Goal: Task Accomplishment & Management: Use online tool/utility

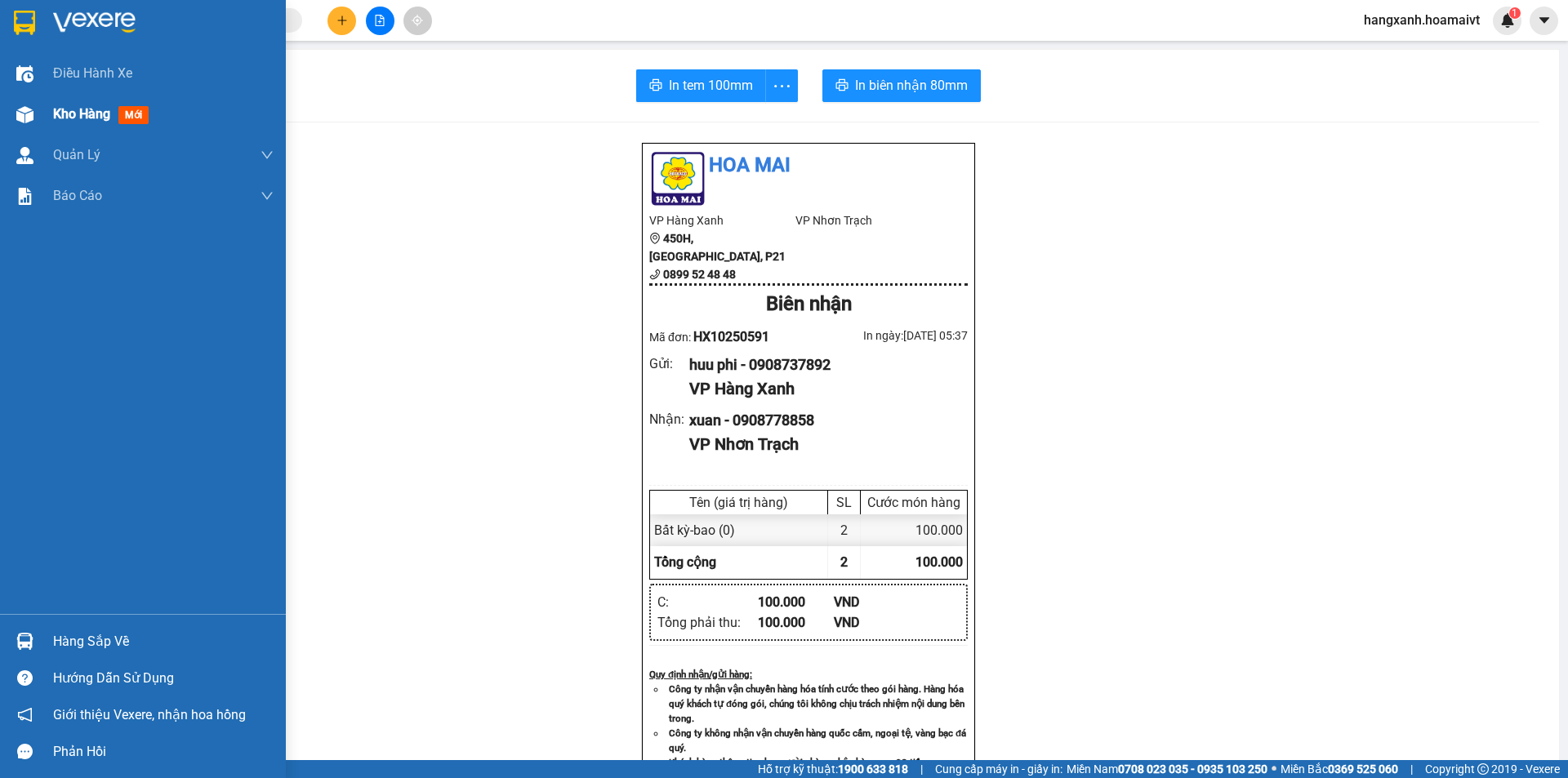
drag, startPoint x: 134, startPoint y: 116, endPoint x: 1567, endPoint y: 505, distance: 1484.9
click at [134, 115] on span "mới" at bounding box center [133, 115] width 30 height 18
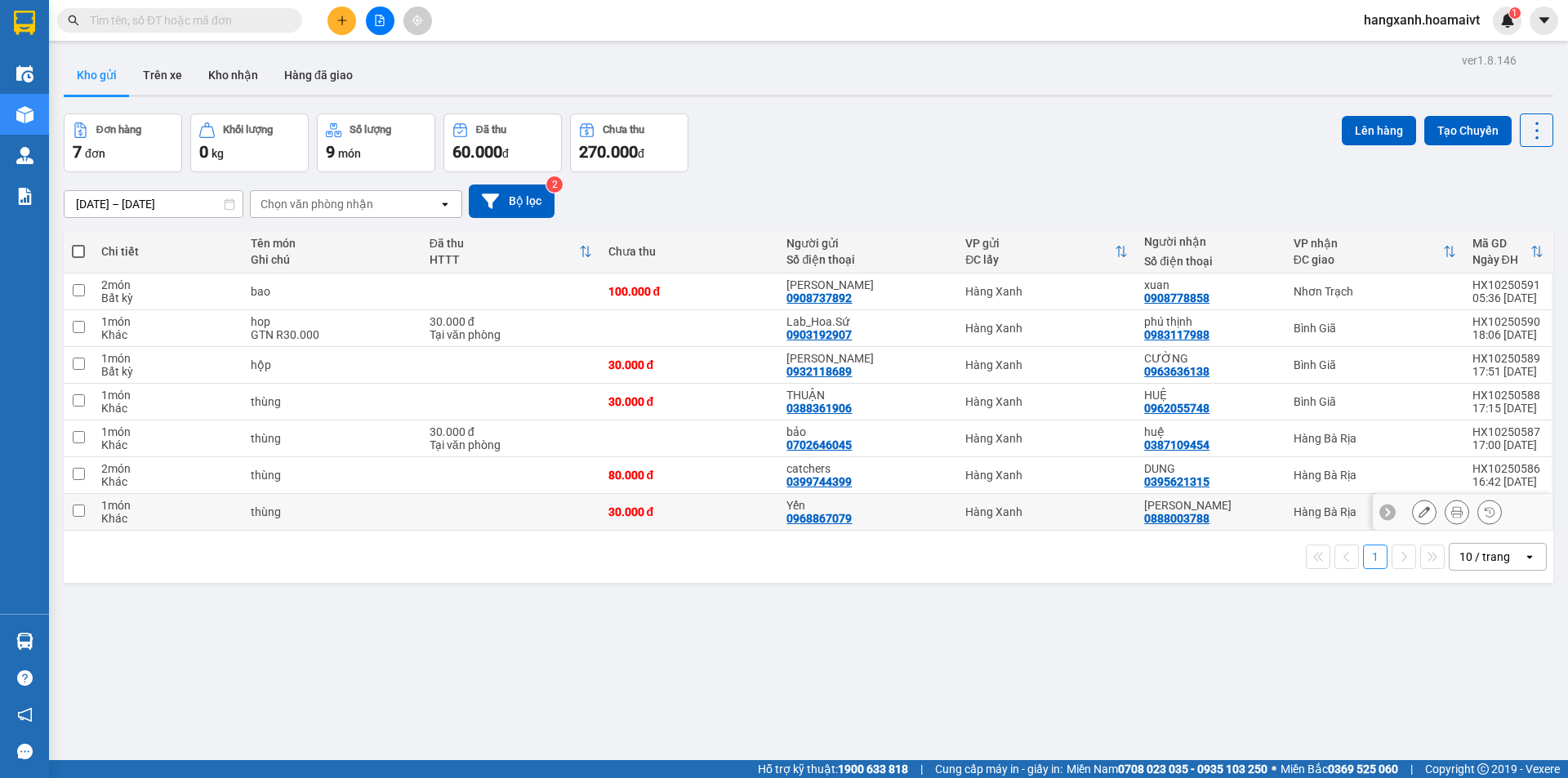
click at [1228, 511] on div "[PERSON_NAME]" at bounding box center [1210, 506] width 132 height 13
checkbox input "true"
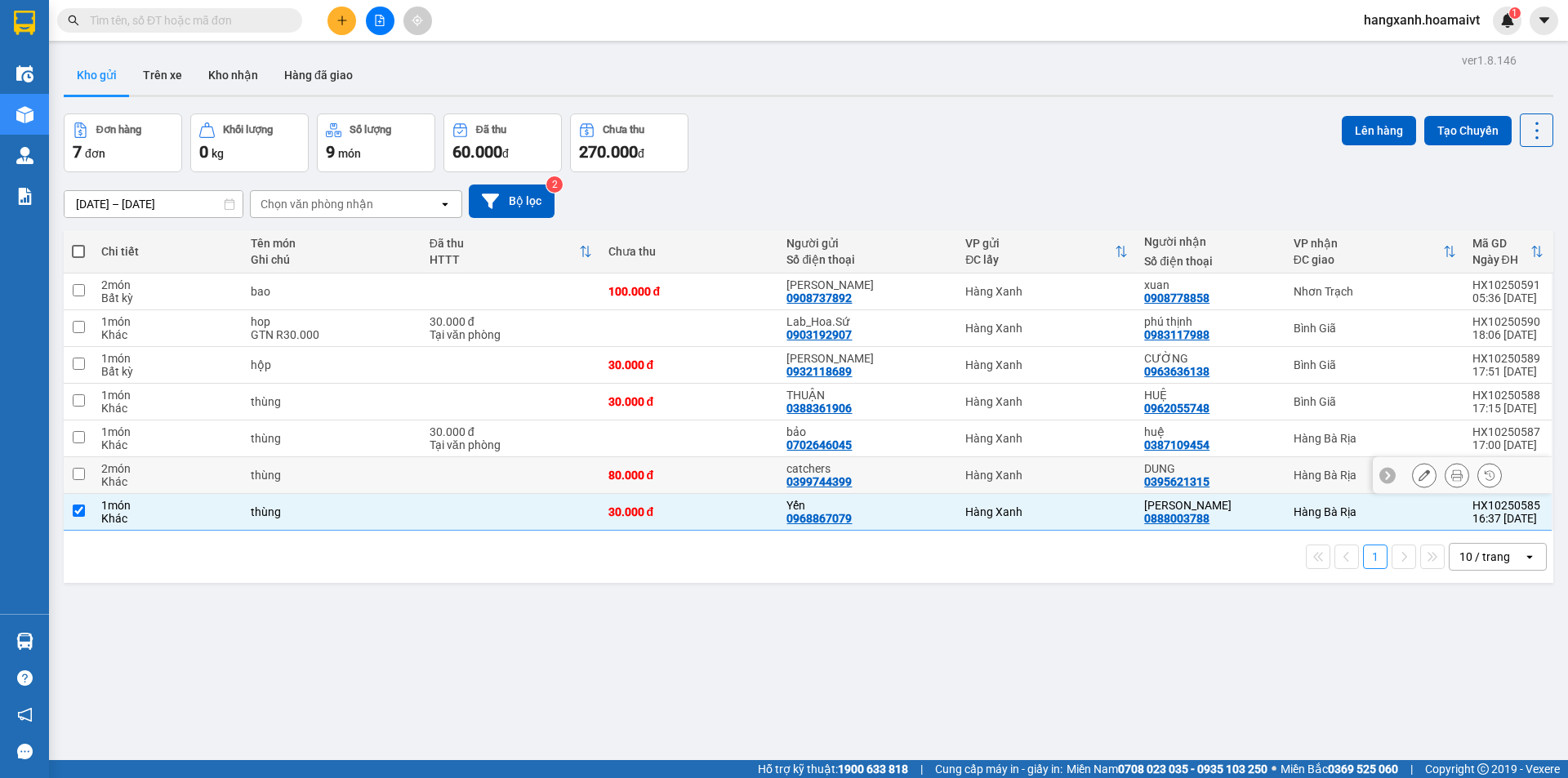
click at [1248, 468] on div "DUNG" at bounding box center [1210, 469] width 132 height 13
checkbox input "true"
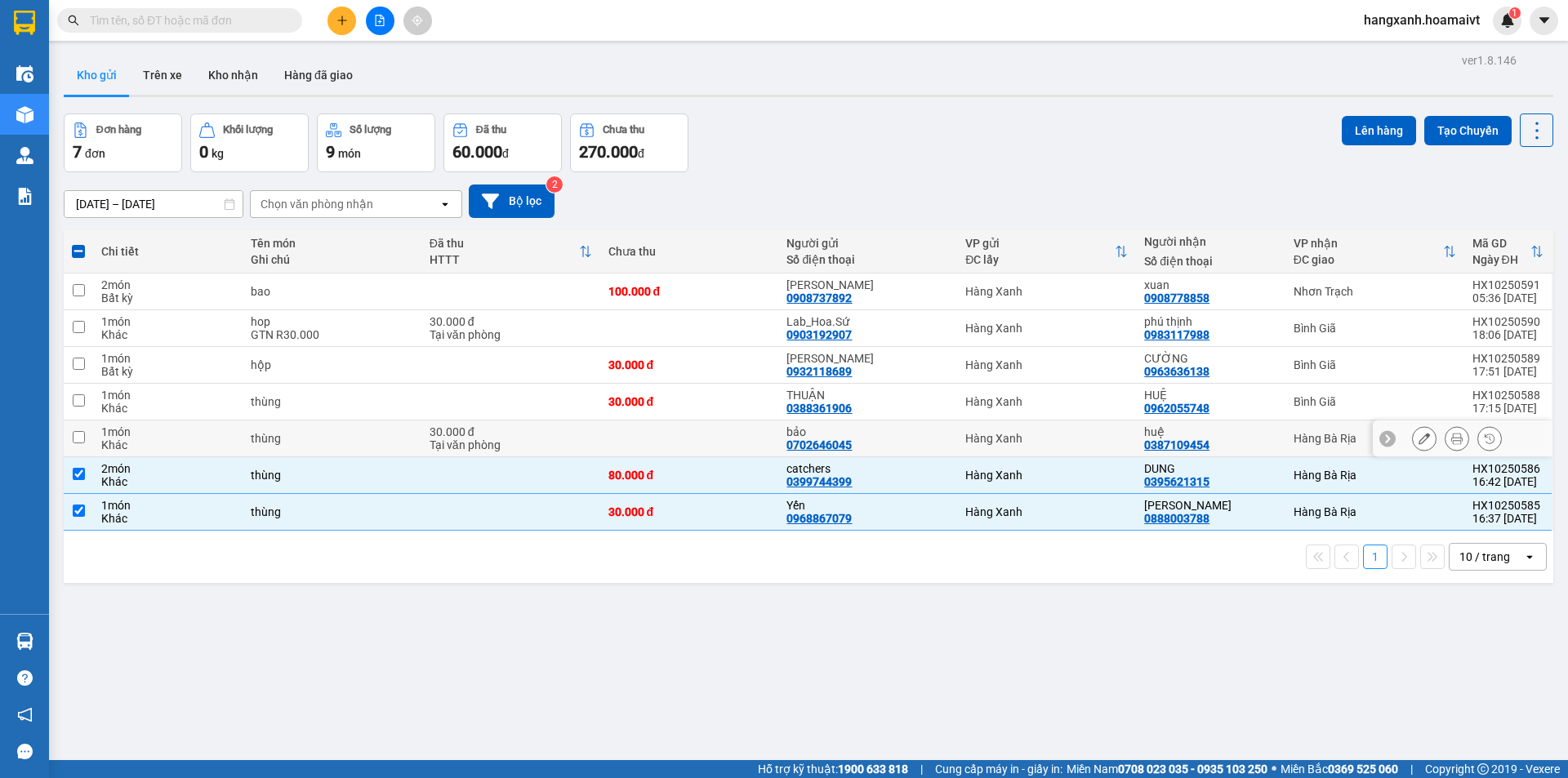
drag, startPoint x: 1261, startPoint y: 436, endPoint x: 1344, endPoint y: 556, distance: 145.9
click at [1261, 435] on div "huệ" at bounding box center [1210, 432] width 132 height 13
checkbox input "true"
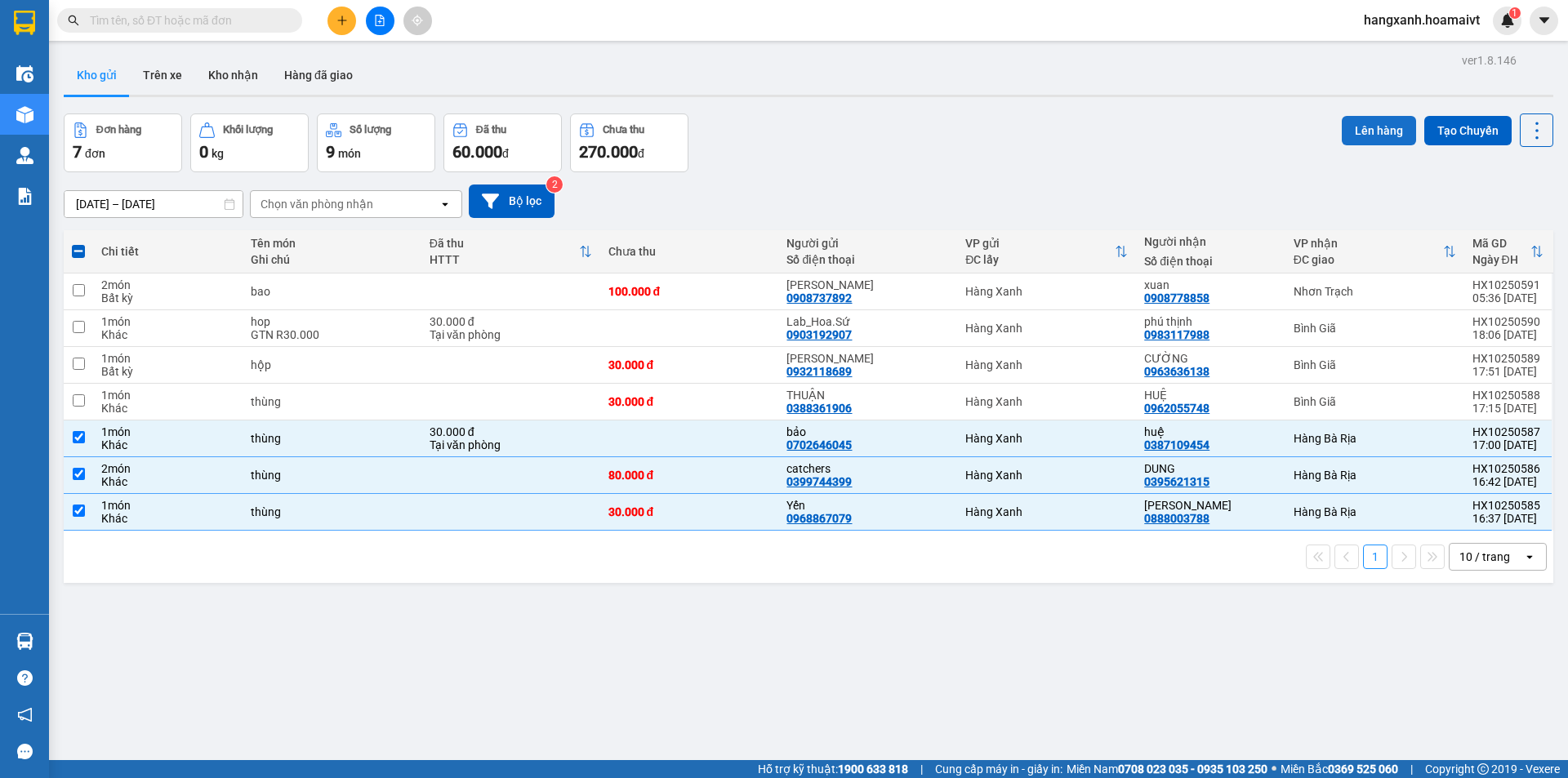
click at [1372, 130] on button "Lên hàng" at bounding box center [1379, 130] width 75 height 30
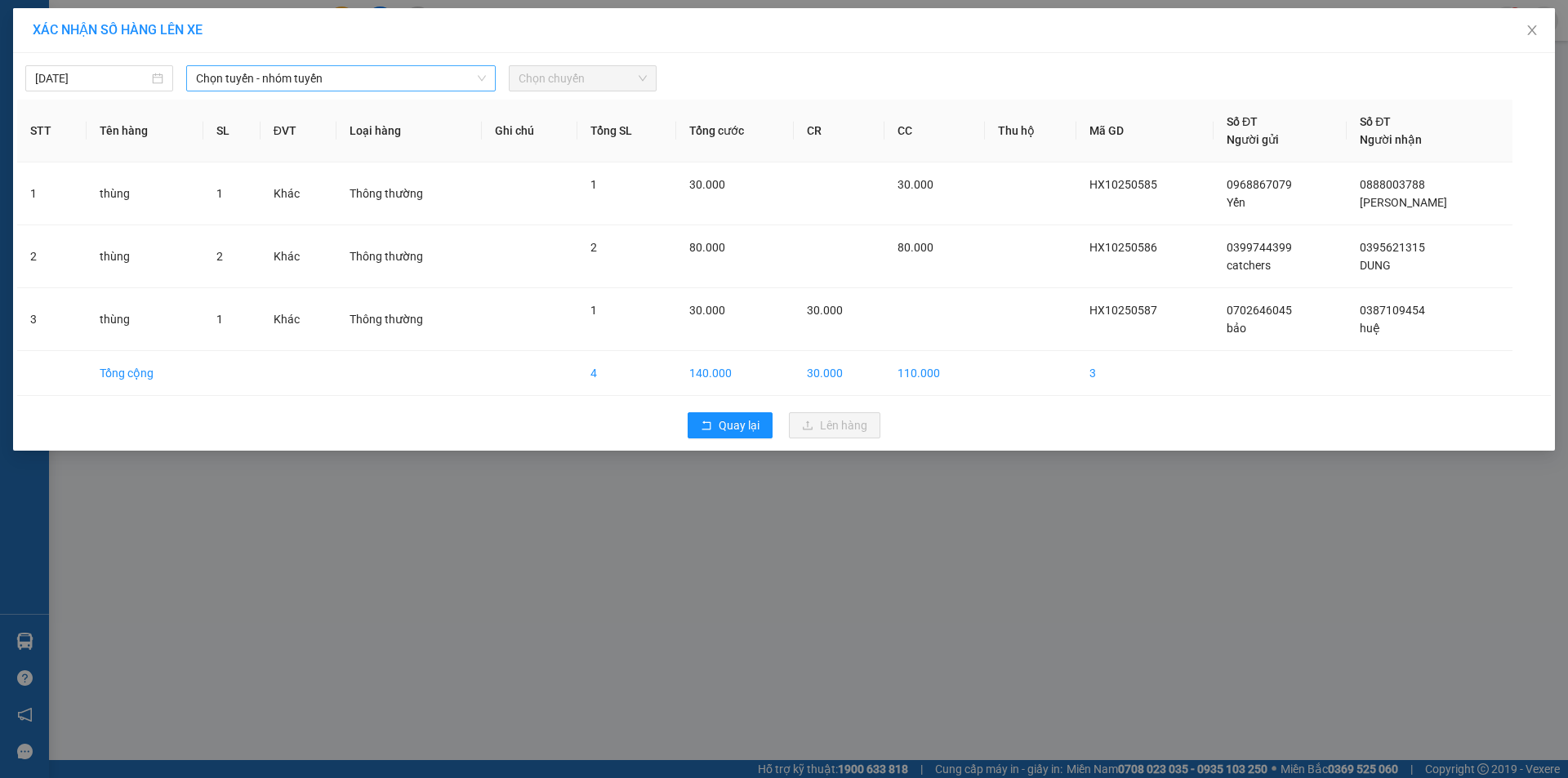
click at [238, 76] on span "Chọn tuyến - nhóm tuyến" at bounding box center [340, 78] width 290 height 24
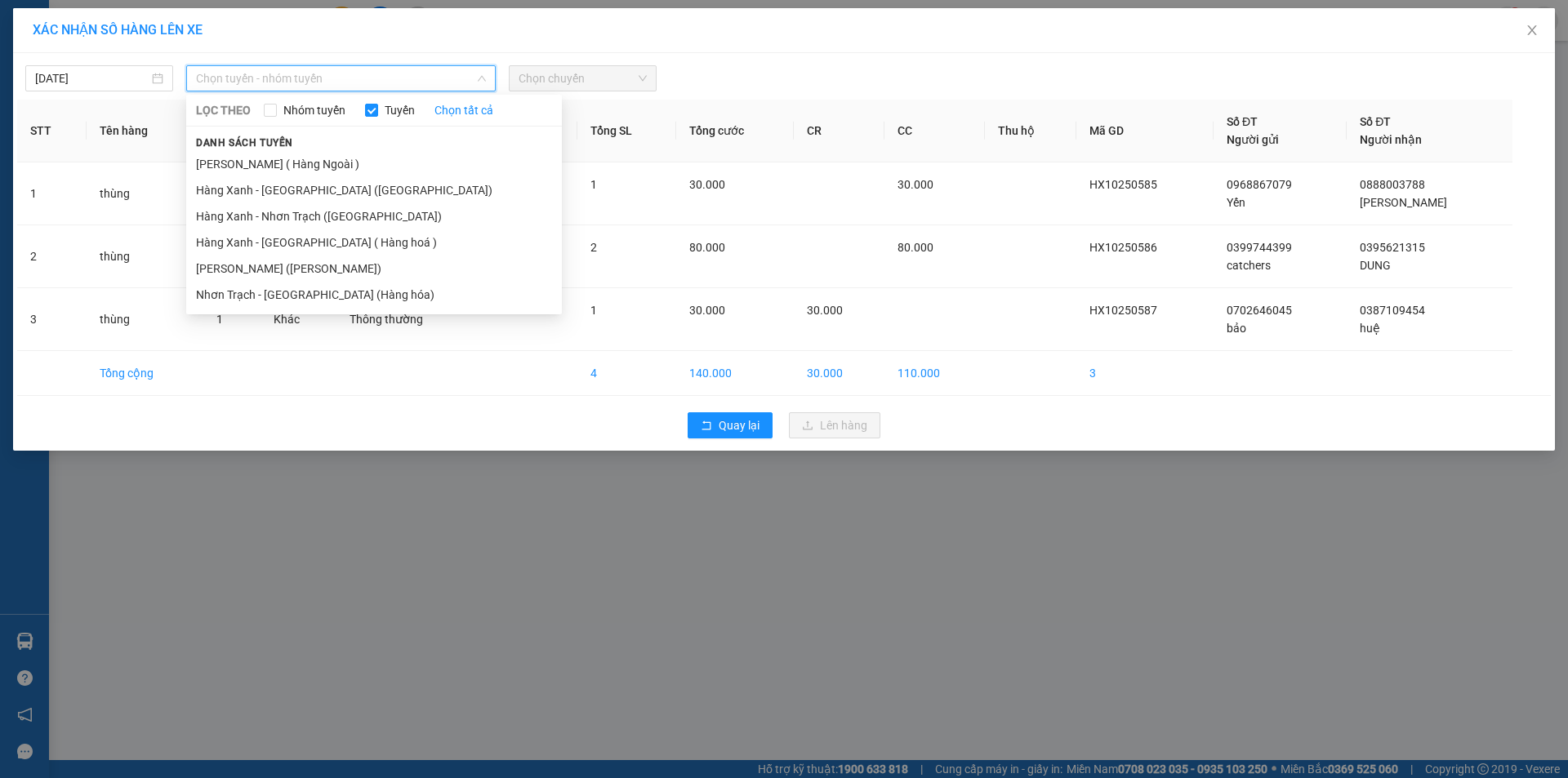
drag, startPoint x: 308, startPoint y: 190, endPoint x: 522, endPoint y: 129, distance: 222.5
click at [324, 182] on li "Hàng Xanh - [GEOGRAPHIC_DATA] ([GEOGRAPHIC_DATA])" at bounding box center [374, 190] width 375 height 26
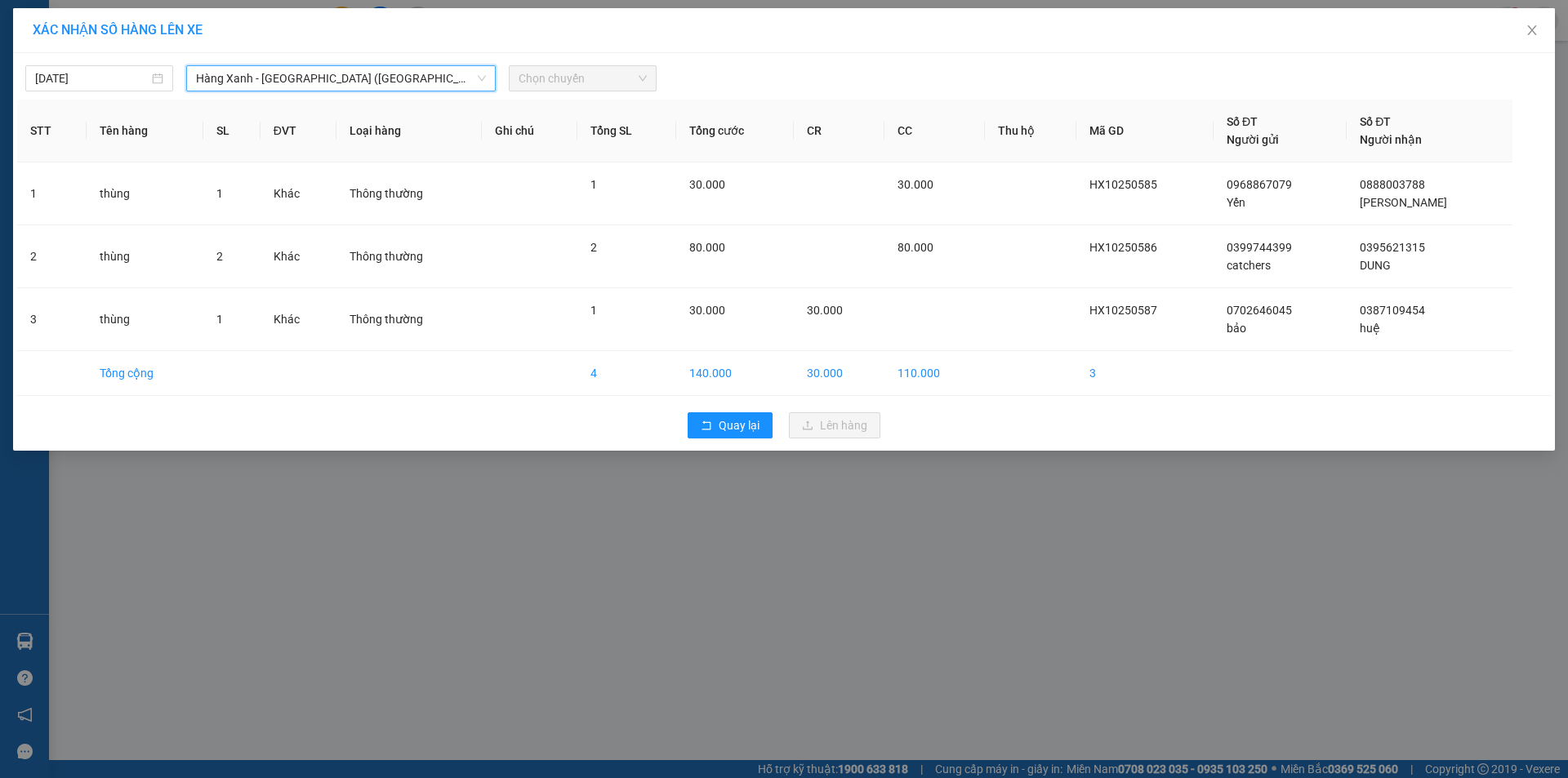
click at [632, 75] on span "Chọn chuyến" at bounding box center [583, 78] width 129 height 24
click at [609, 70] on span "Chọn chuyến" at bounding box center [583, 78] width 129 height 24
type input "0620"
click at [622, 137] on div "Thêm chuyến " 06:20 "" at bounding box center [595, 138] width 174 height 28
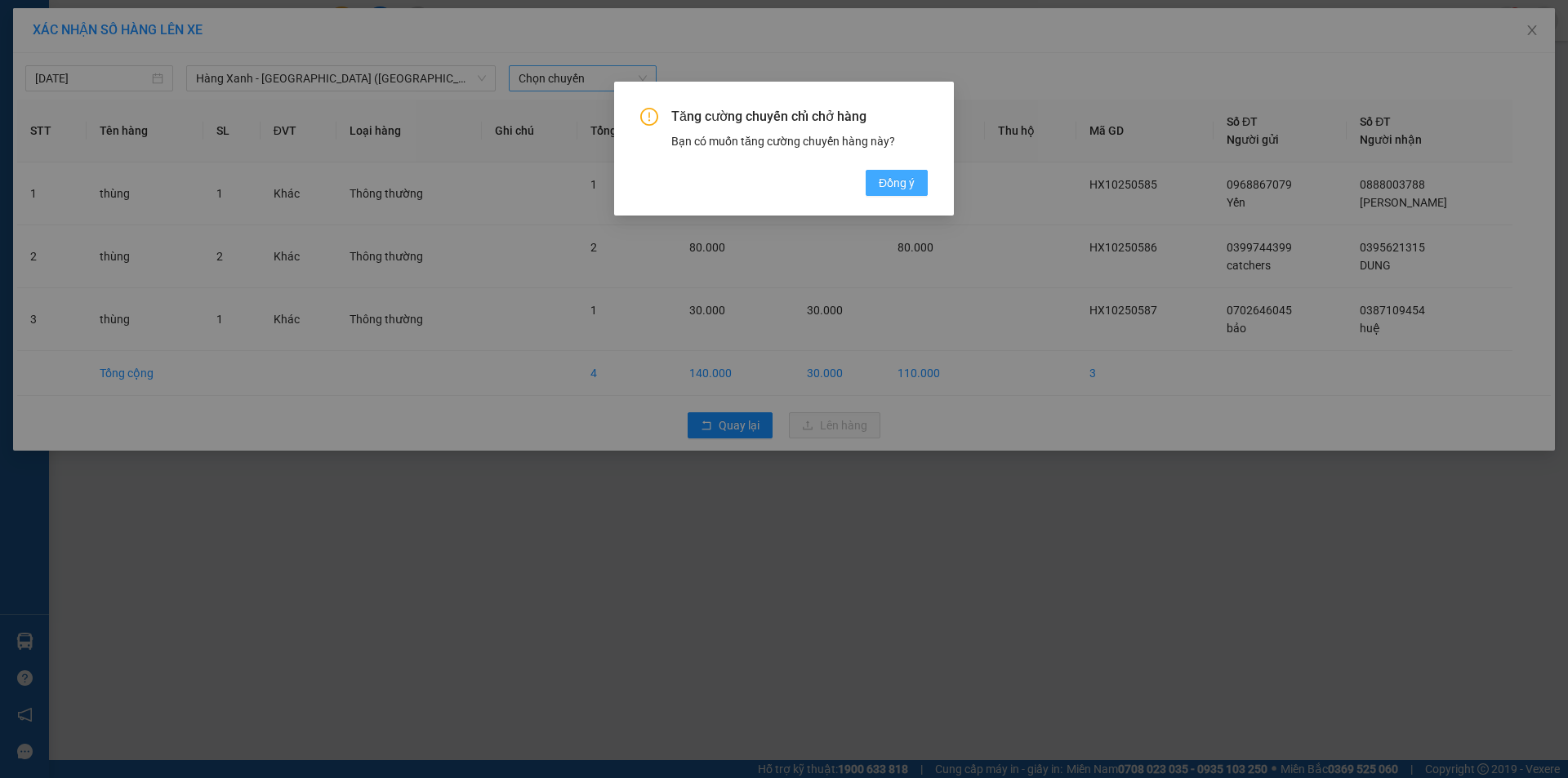
click at [906, 177] on span "Đồng ý" at bounding box center [896, 183] width 36 height 18
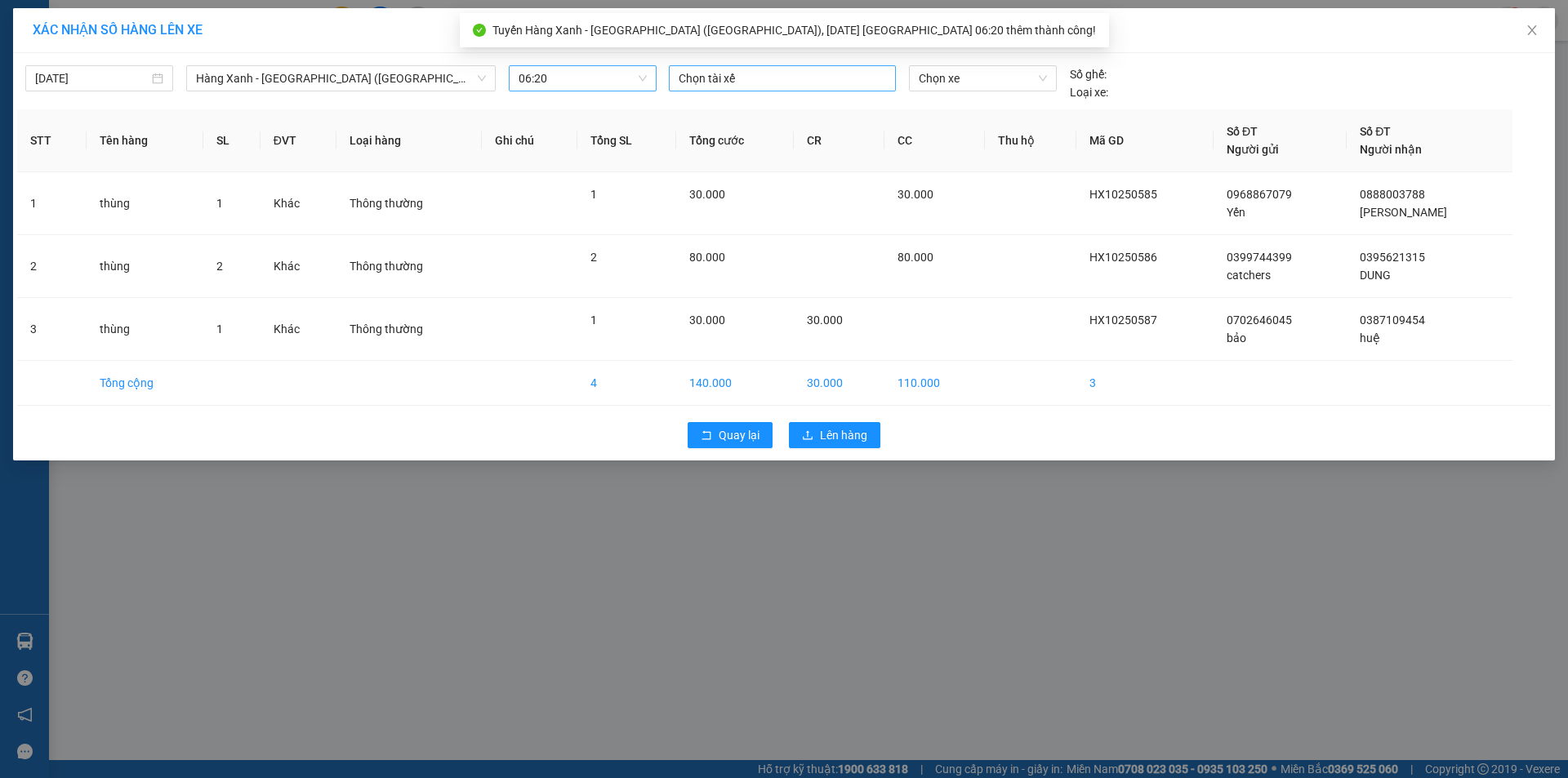
click at [738, 86] on div at bounding box center [782, 78] width 219 height 20
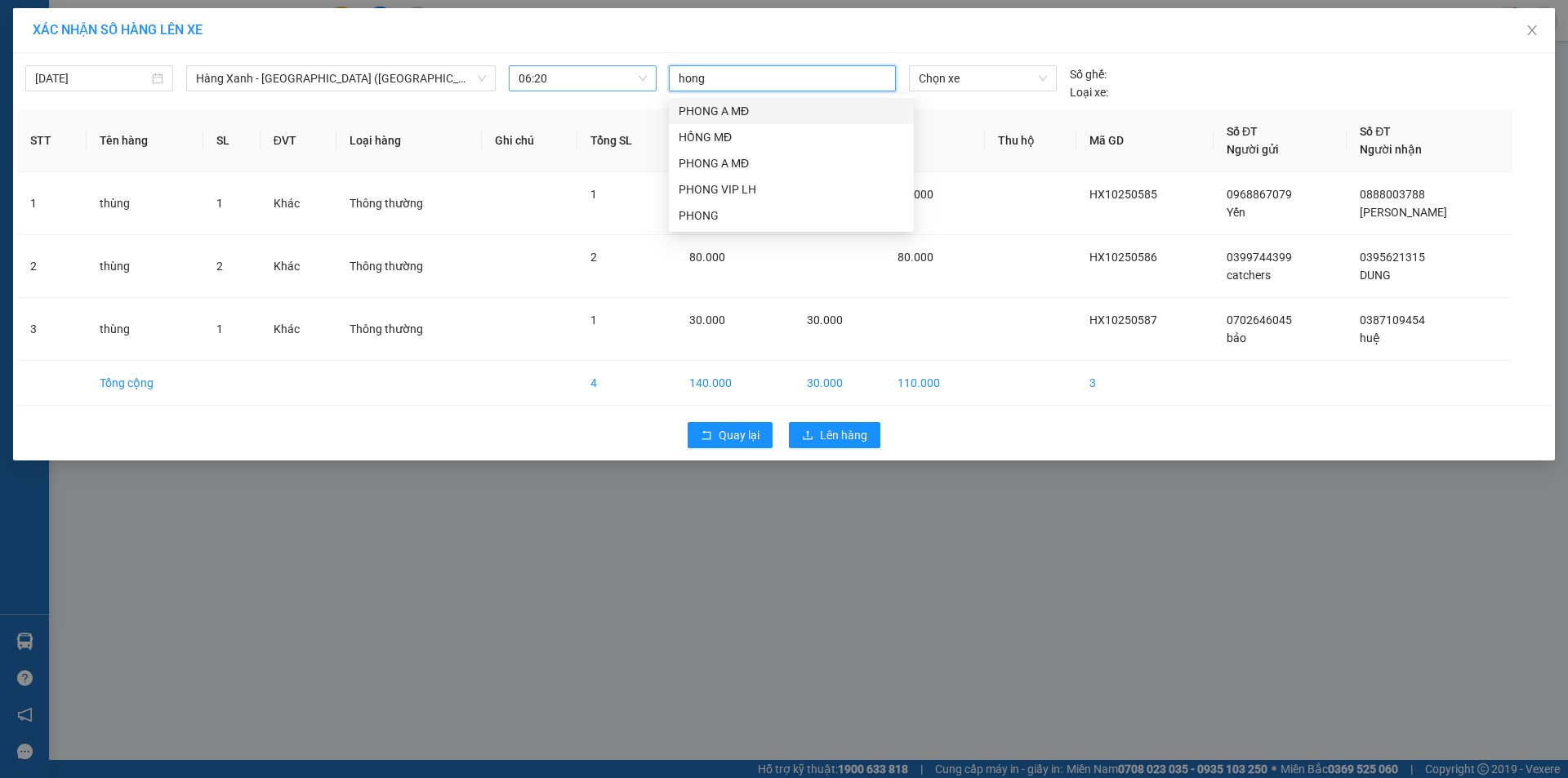
type input "hong"
click at [746, 143] on div "HỒNG MĐ" at bounding box center [791, 137] width 225 height 18
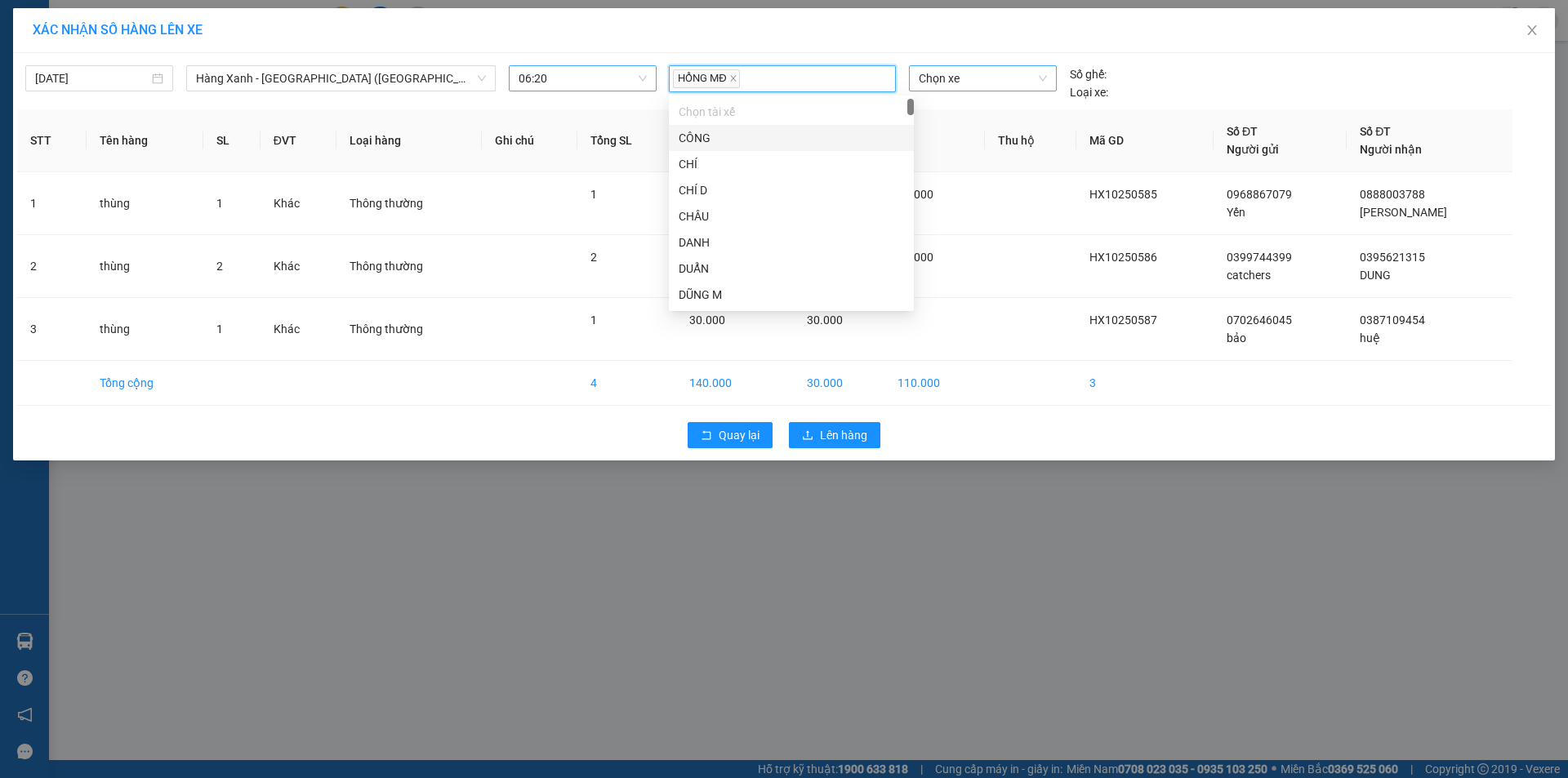
click at [972, 72] on span "Chọn xe" at bounding box center [982, 78] width 128 height 24
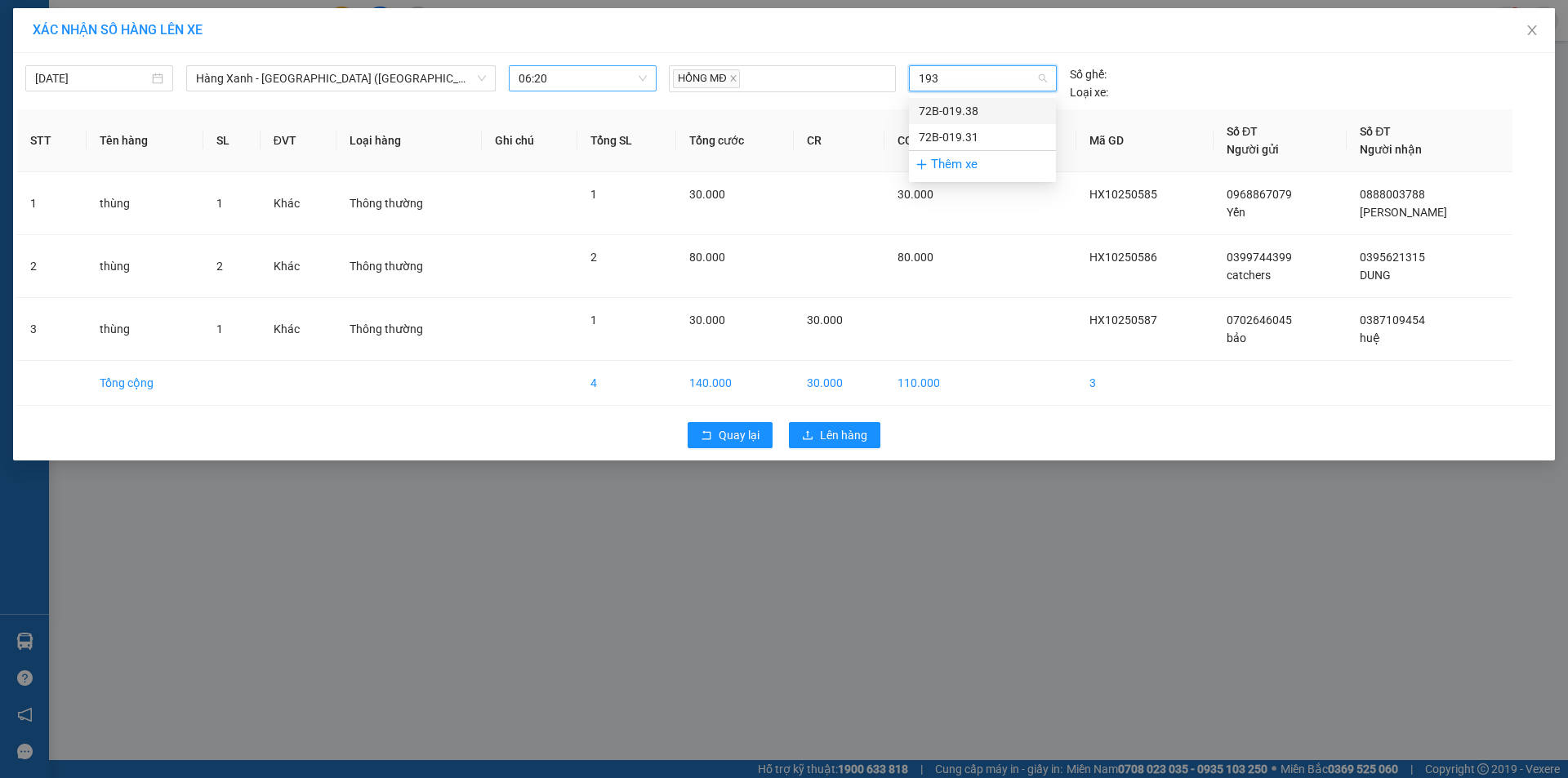
type input "1938"
click at [982, 109] on div "72B-019.38" at bounding box center [982, 111] width 128 height 18
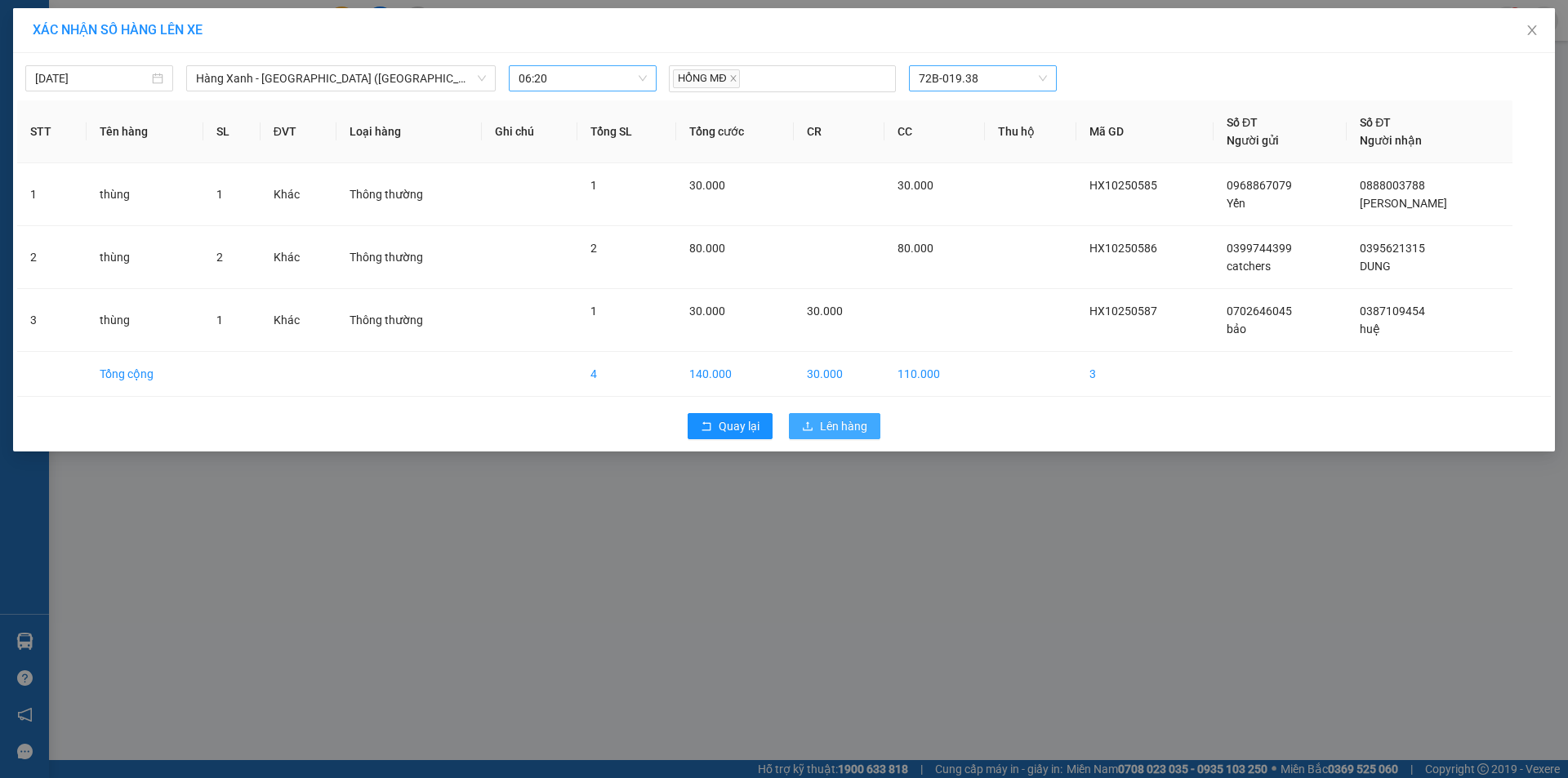
drag, startPoint x: 829, startPoint y: 422, endPoint x: 928, endPoint y: 458, distance: 105.3
click at [830, 422] on span "Lên hàng" at bounding box center [843, 426] width 48 height 18
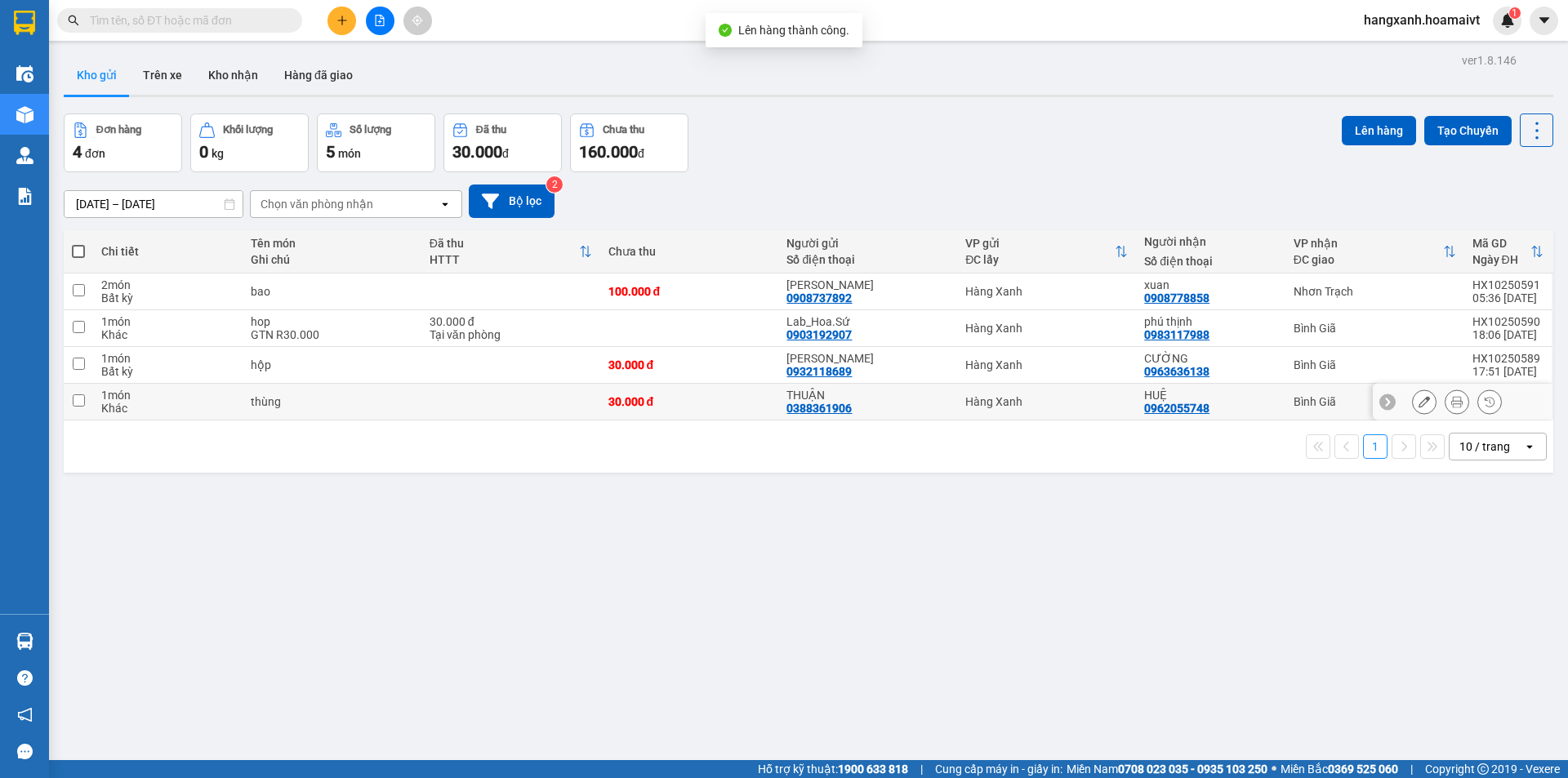
click at [1273, 412] on td "HUỆ 0962055748" at bounding box center [1210, 402] width 149 height 36
checkbox input "true"
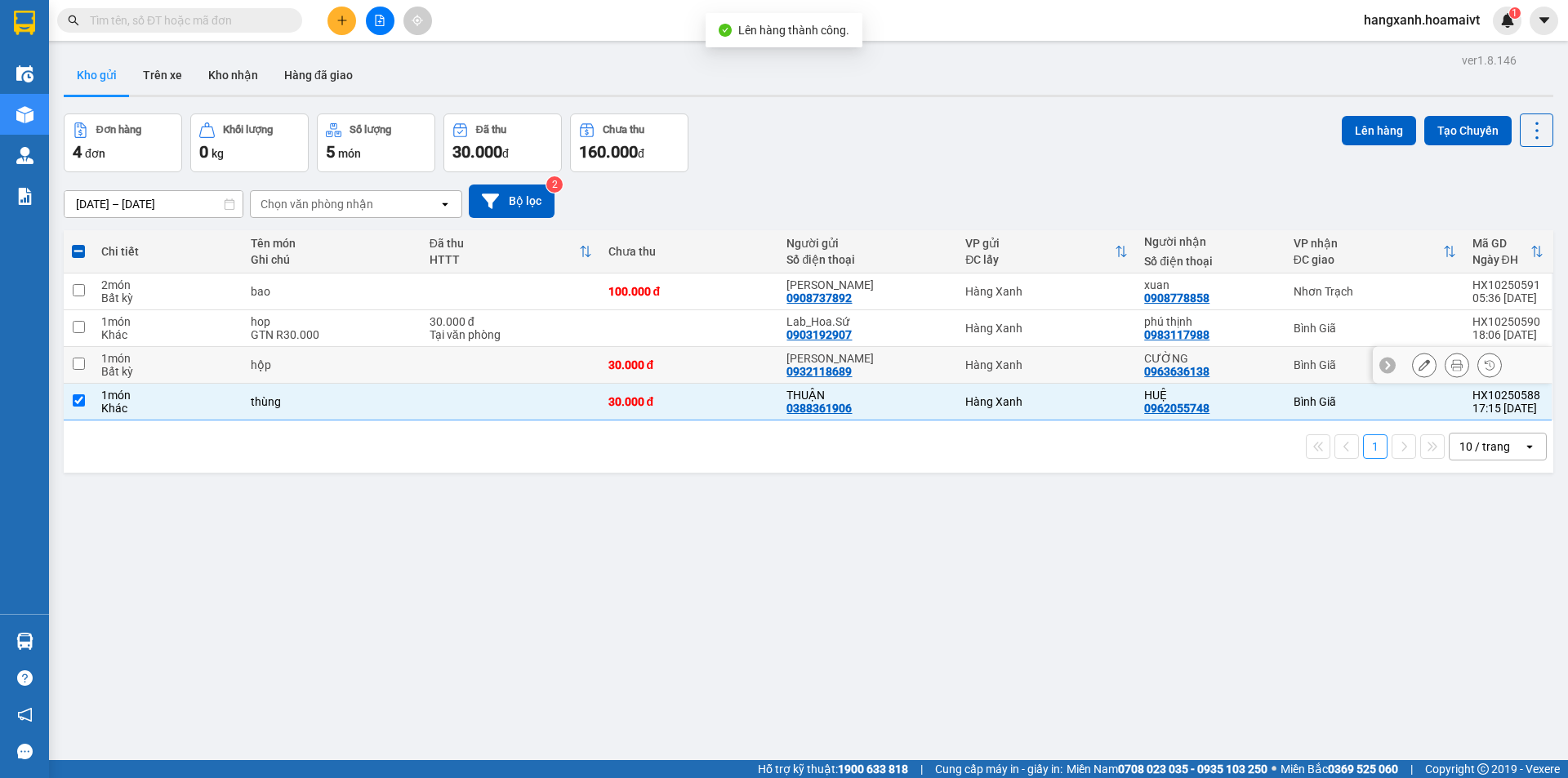
click at [1254, 368] on div "CƯỜNG 0963636138" at bounding box center [1210, 365] width 132 height 26
checkbox input "true"
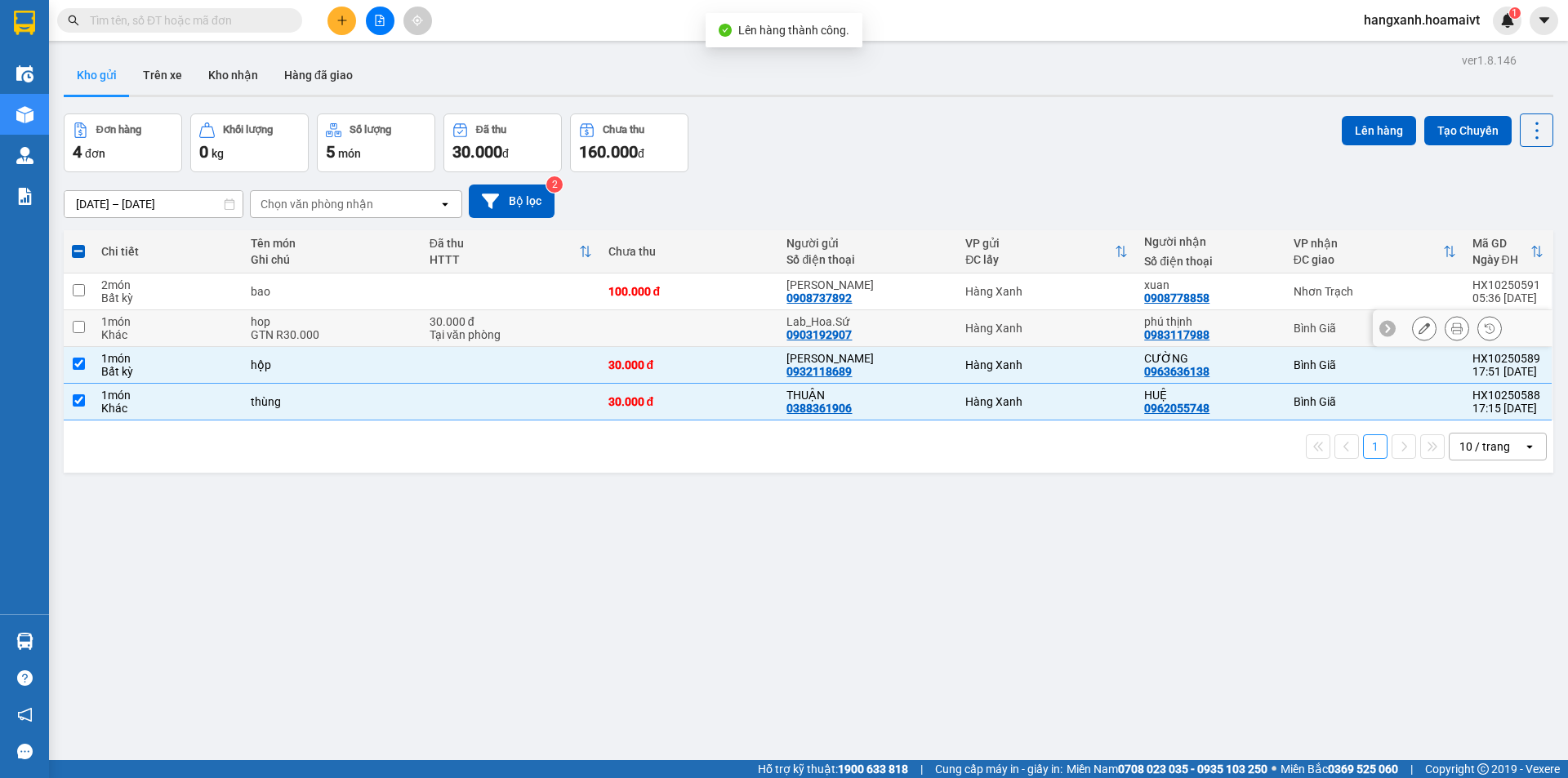
click at [1254, 325] on div "phú thịnh" at bounding box center [1210, 321] width 132 height 13
checkbox input "true"
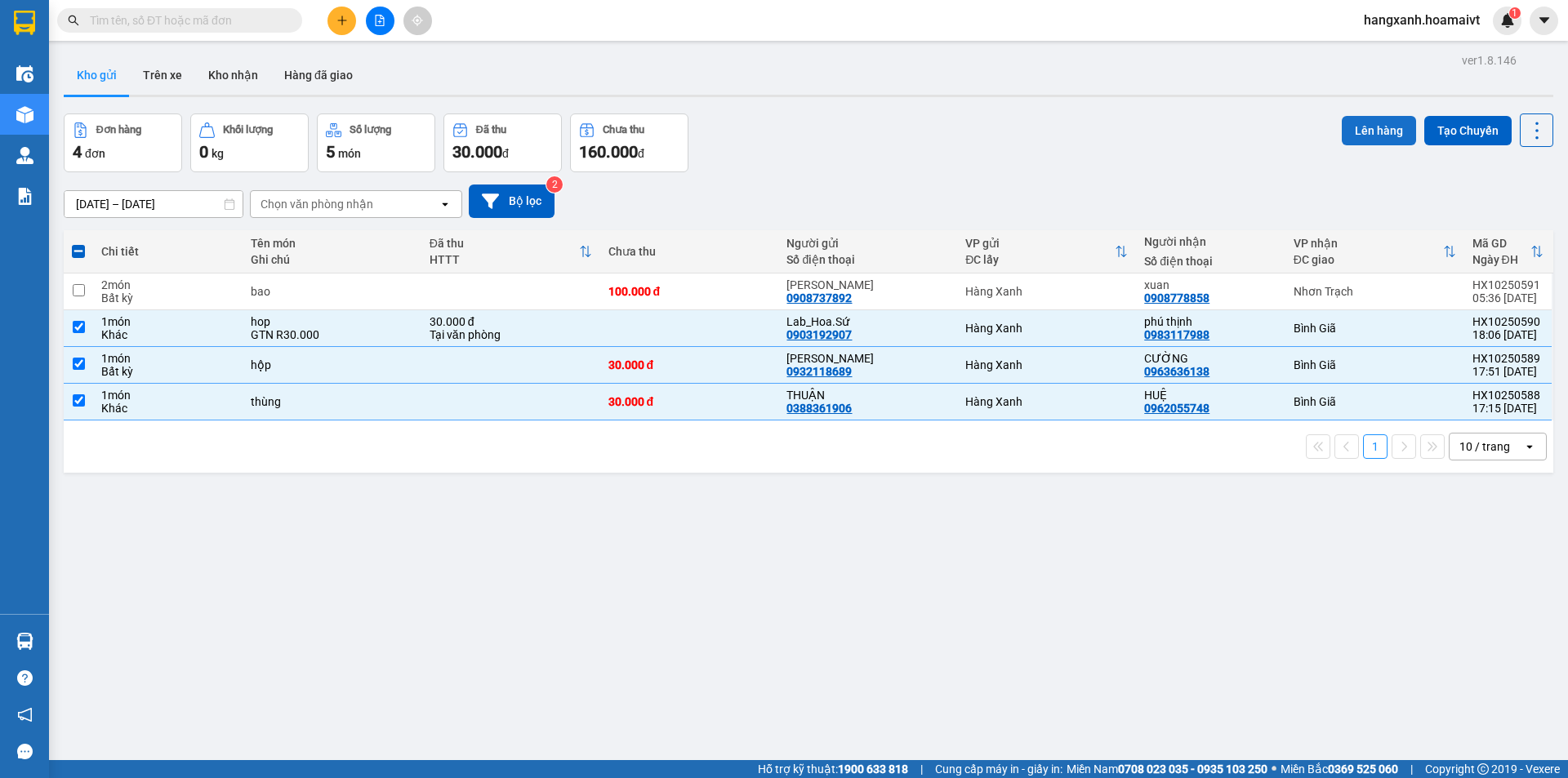
click at [1373, 127] on button "Lên hàng" at bounding box center [1379, 130] width 75 height 30
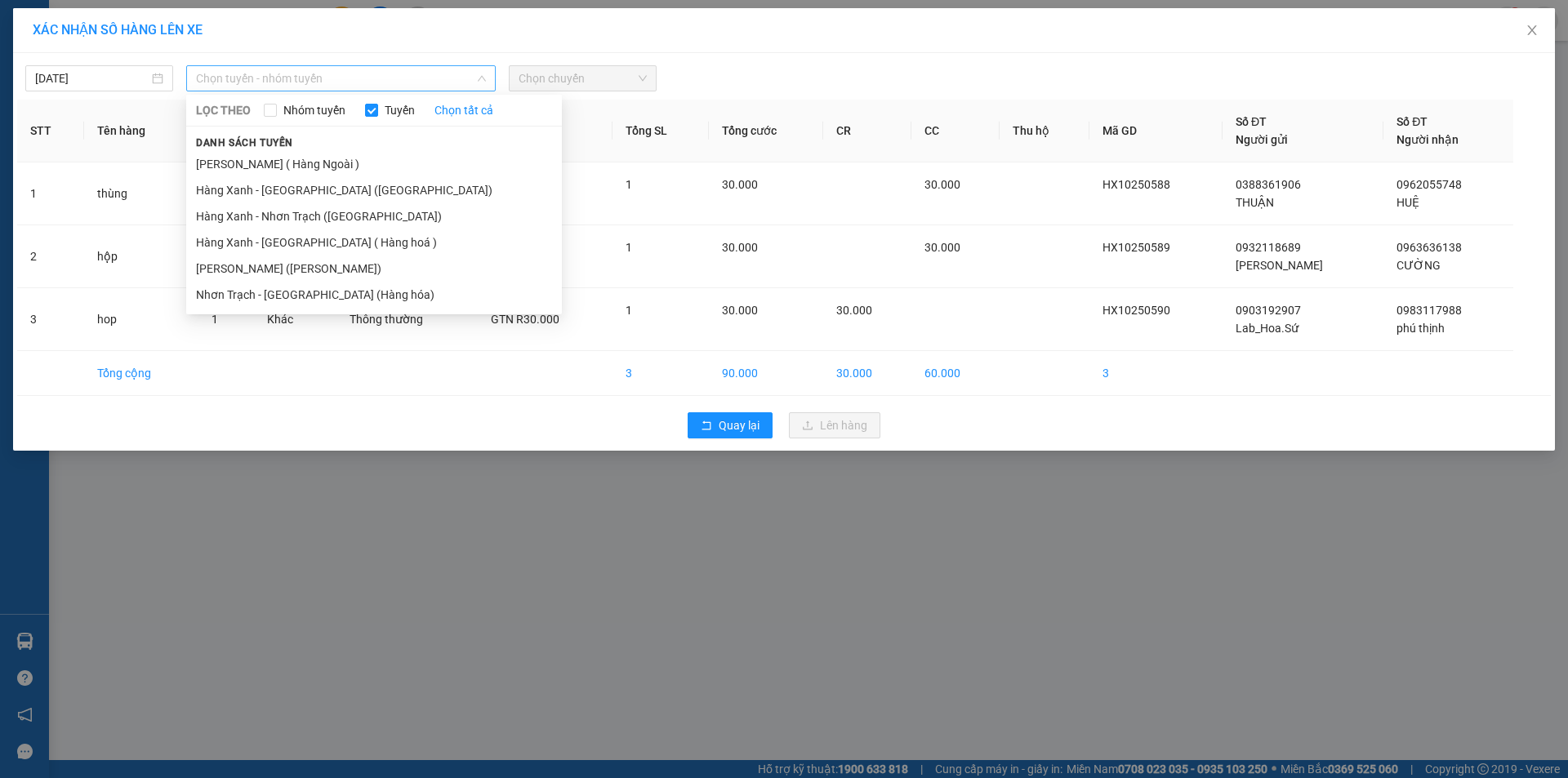
drag, startPoint x: 318, startPoint y: 75, endPoint x: 291, endPoint y: 140, distance: 70.4
click at [317, 75] on span "Chọn tuyến - nhóm tuyến" at bounding box center [340, 78] width 290 height 24
drag, startPoint x: 282, startPoint y: 267, endPoint x: 411, endPoint y: 189, distance: 150.7
click at [287, 262] on li "[PERSON_NAME] ([PERSON_NAME])" at bounding box center [374, 268] width 375 height 26
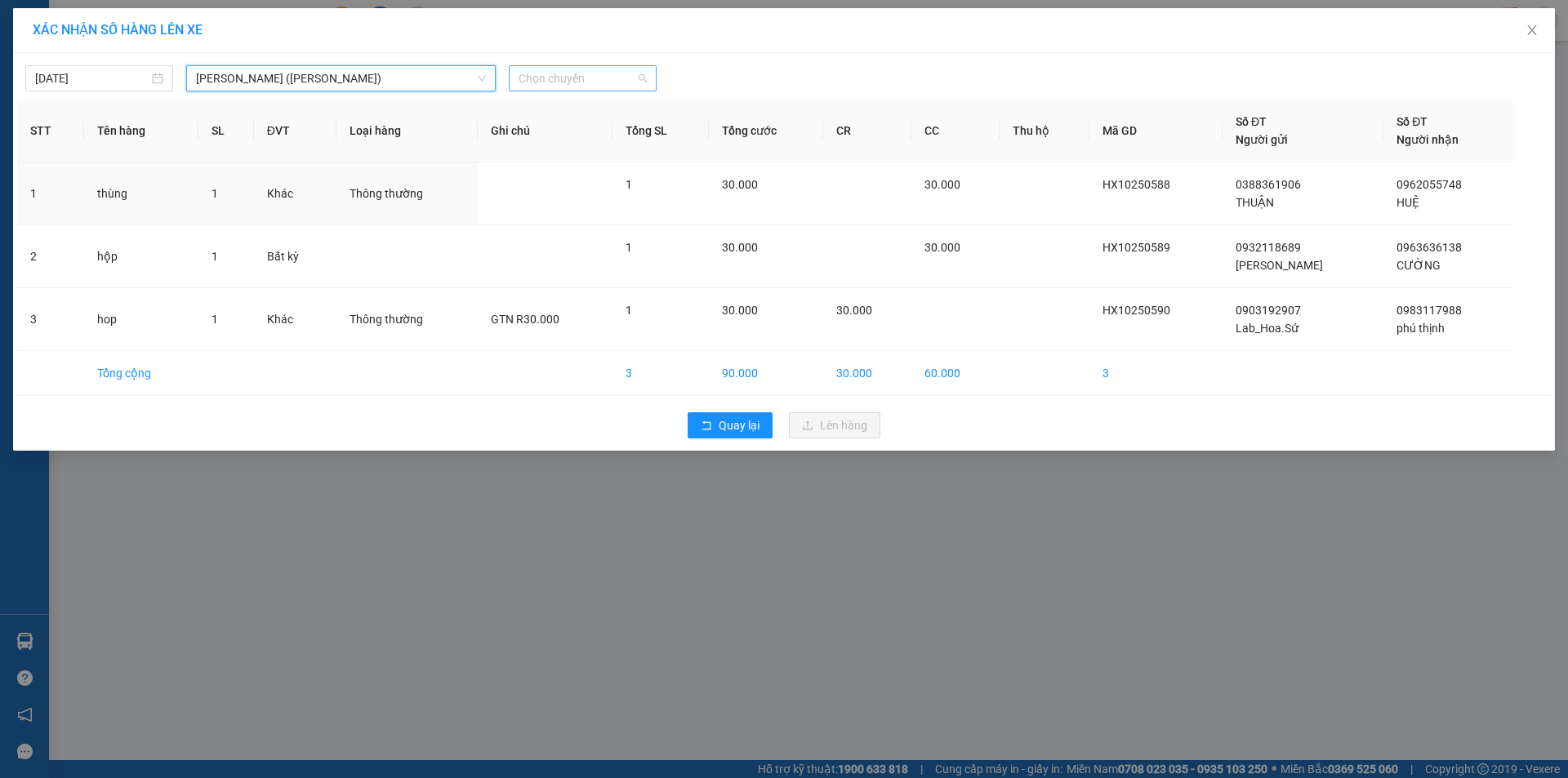
click at [610, 84] on span "Chọn chuyến" at bounding box center [583, 78] width 129 height 24
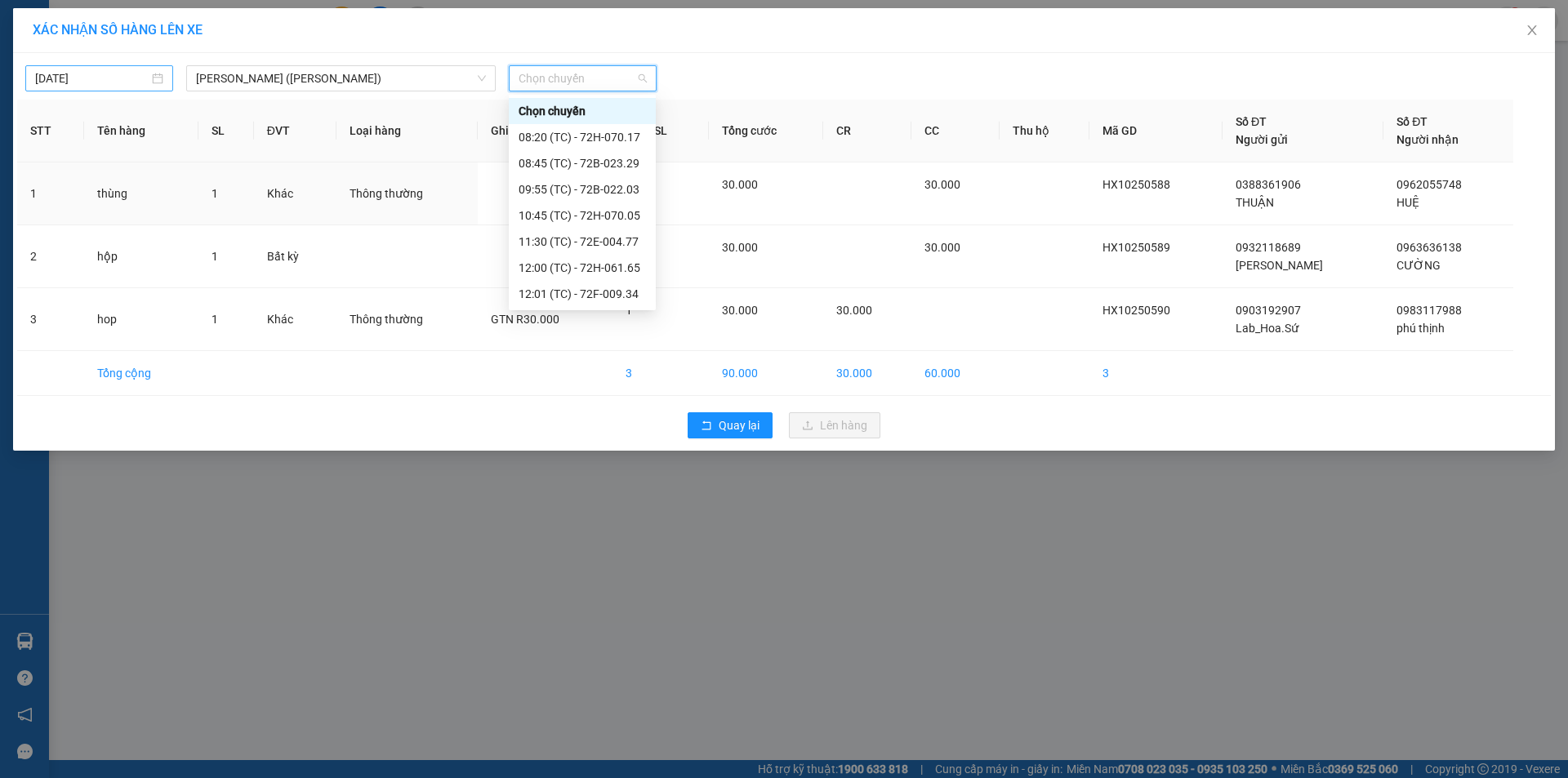
click at [109, 87] on input "[DATE]" at bounding box center [92, 78] width 114 height 18
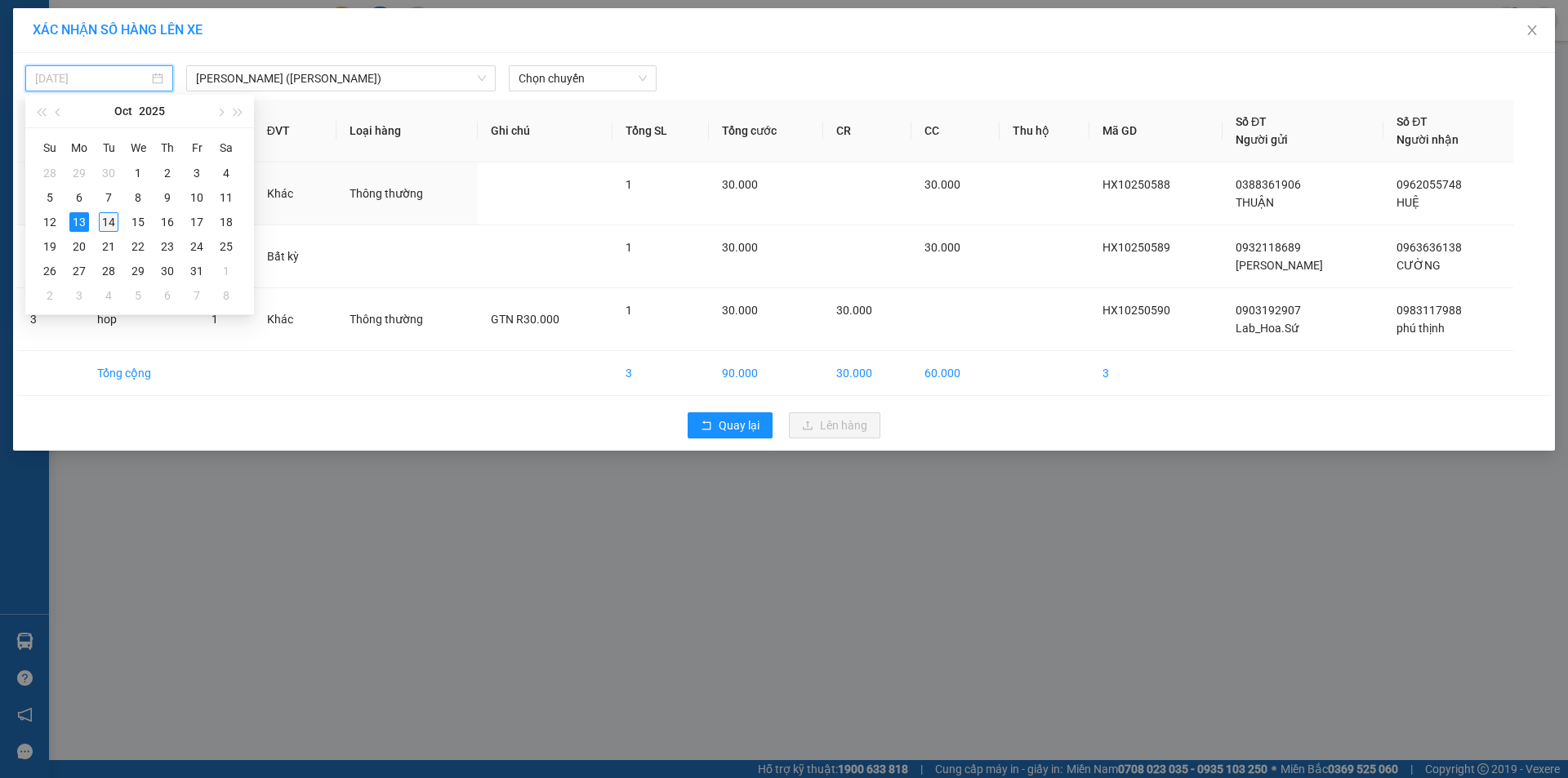
click at [111, 220] on div "14" at bounding box center [108, 222] width 20 height 20
type input "[DATE]"
click at [591, 81] on span "Chọn chuyến" at bounding box center [583, 78] width 129 height 24
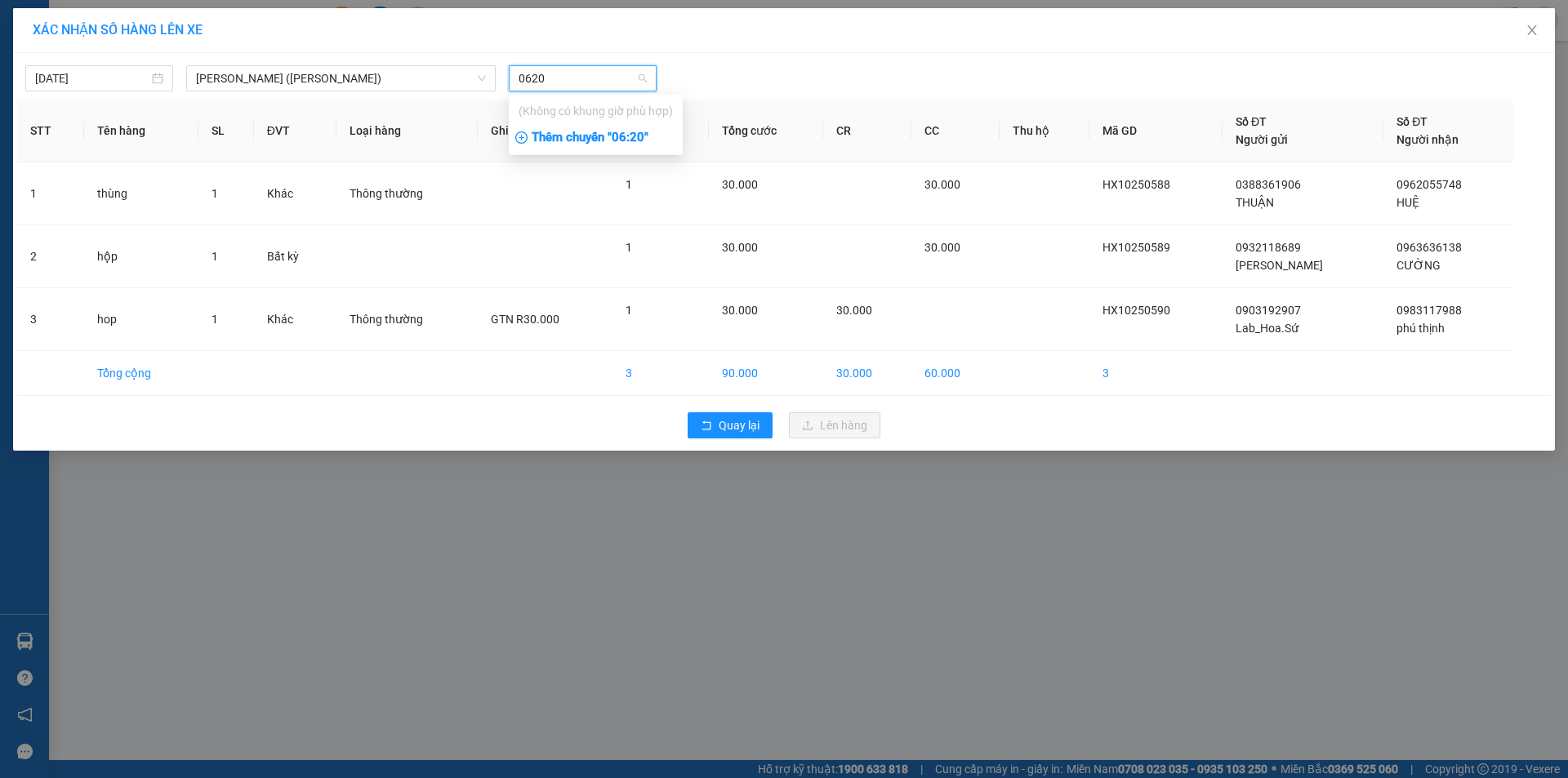
type input "0620"
click at [637, 137] on div "Thêm chuyến " 06:20 "" at bounding box center [595, 138] width 174 height 28
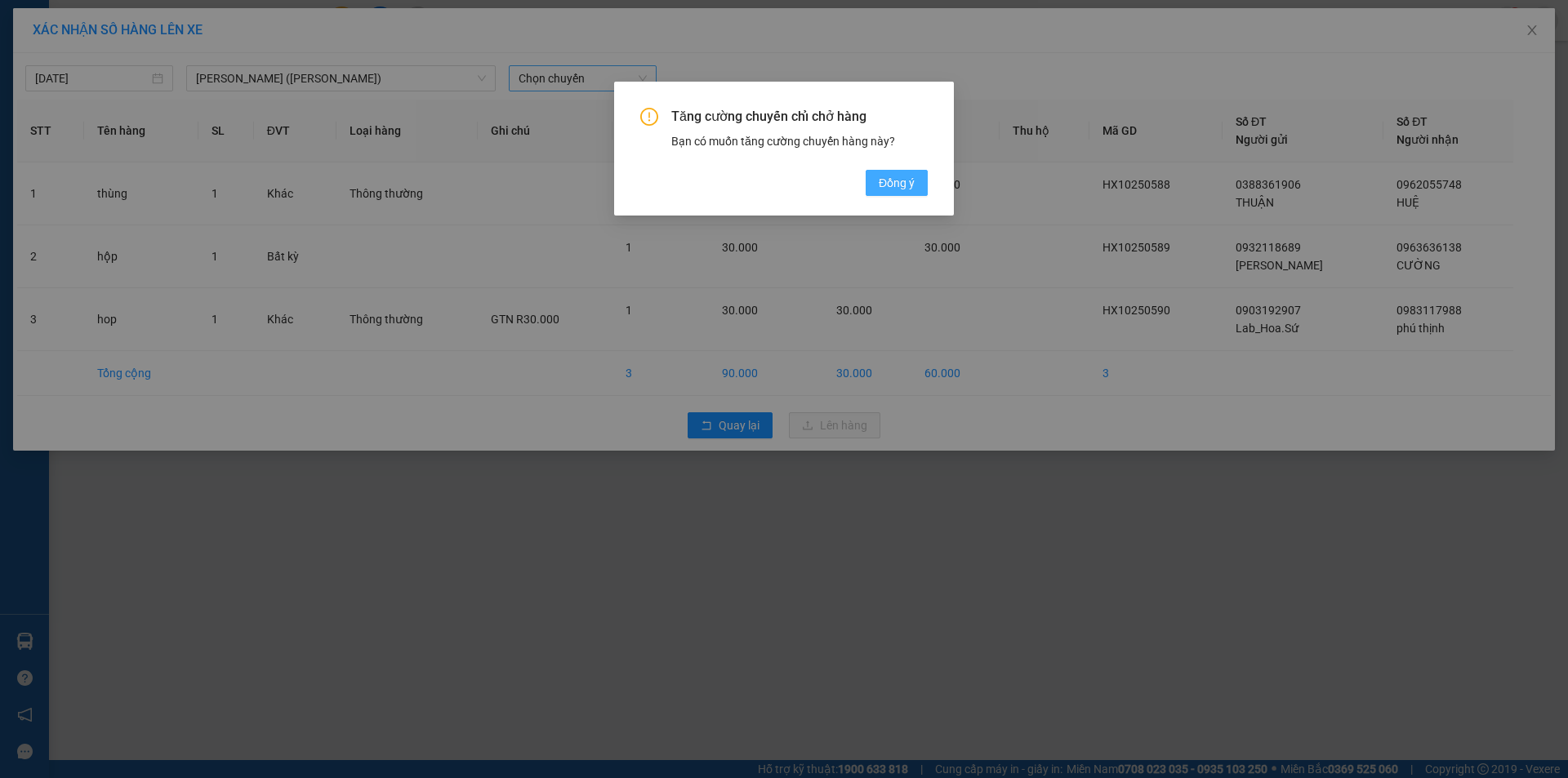
drag, startPoint x: 910, startPoint y: 185, endPoint x: 890, endPoint y: 170, distance: 25.0
click at [906, 182] on span "Đồng ý" at bounding box center [896, 183] width 36 height 18
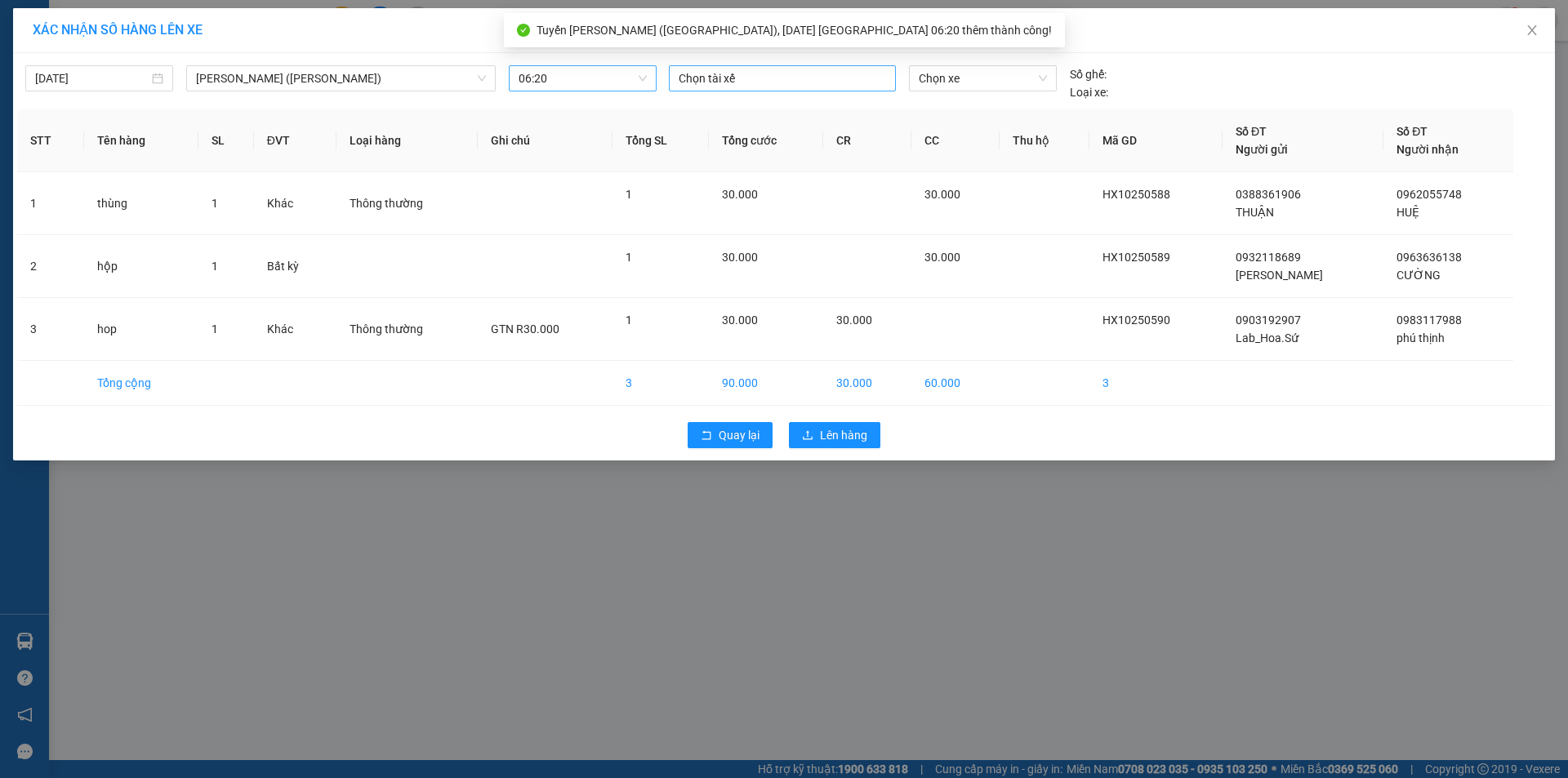
click at [799, 80] on div at bounding box center [782, 78] width 219 height 20
type input "hong"
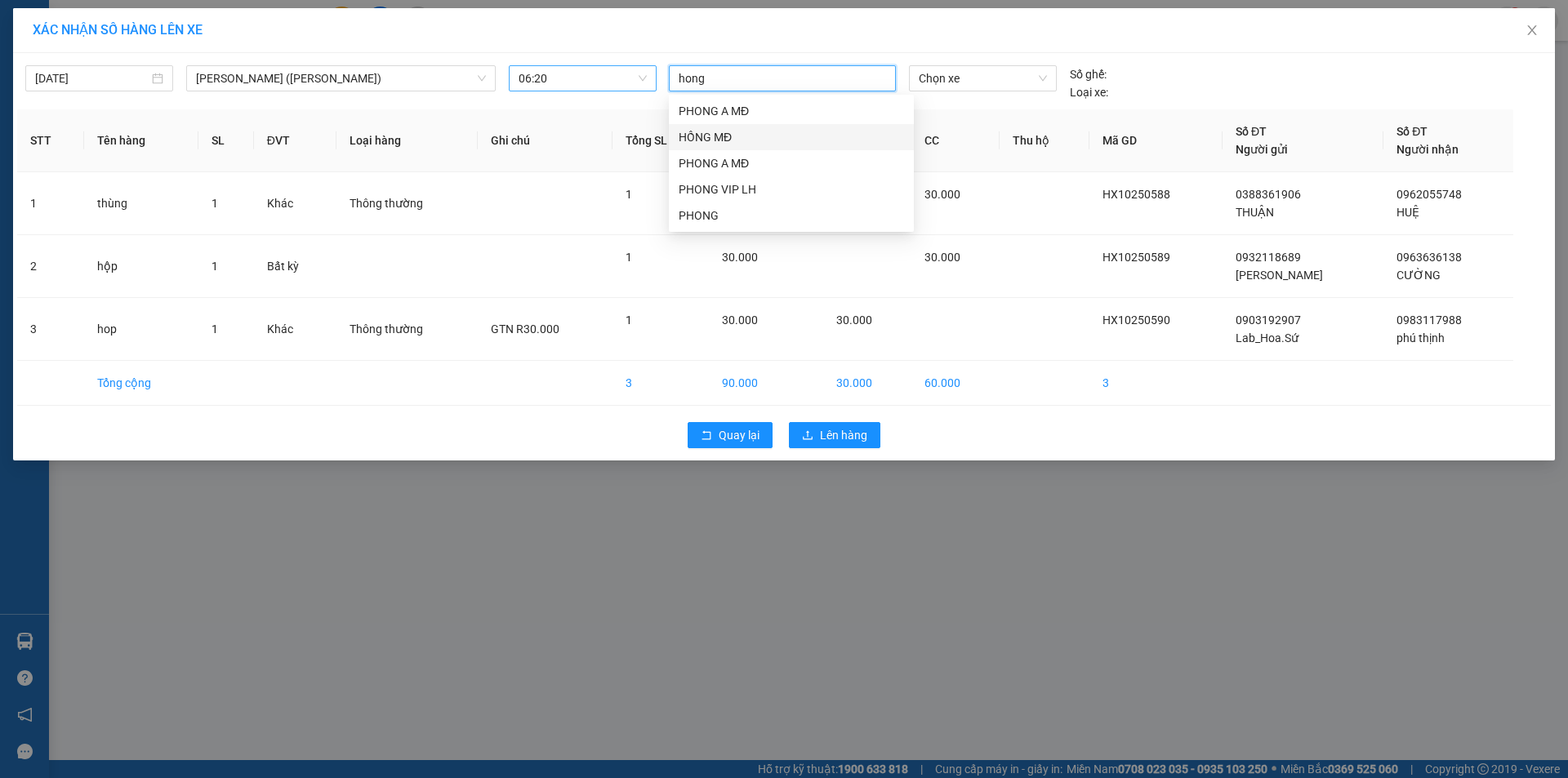
click at [736, 135] on div "HỒNG MĐ" at bounding box center [791, 137] width 225 height 18
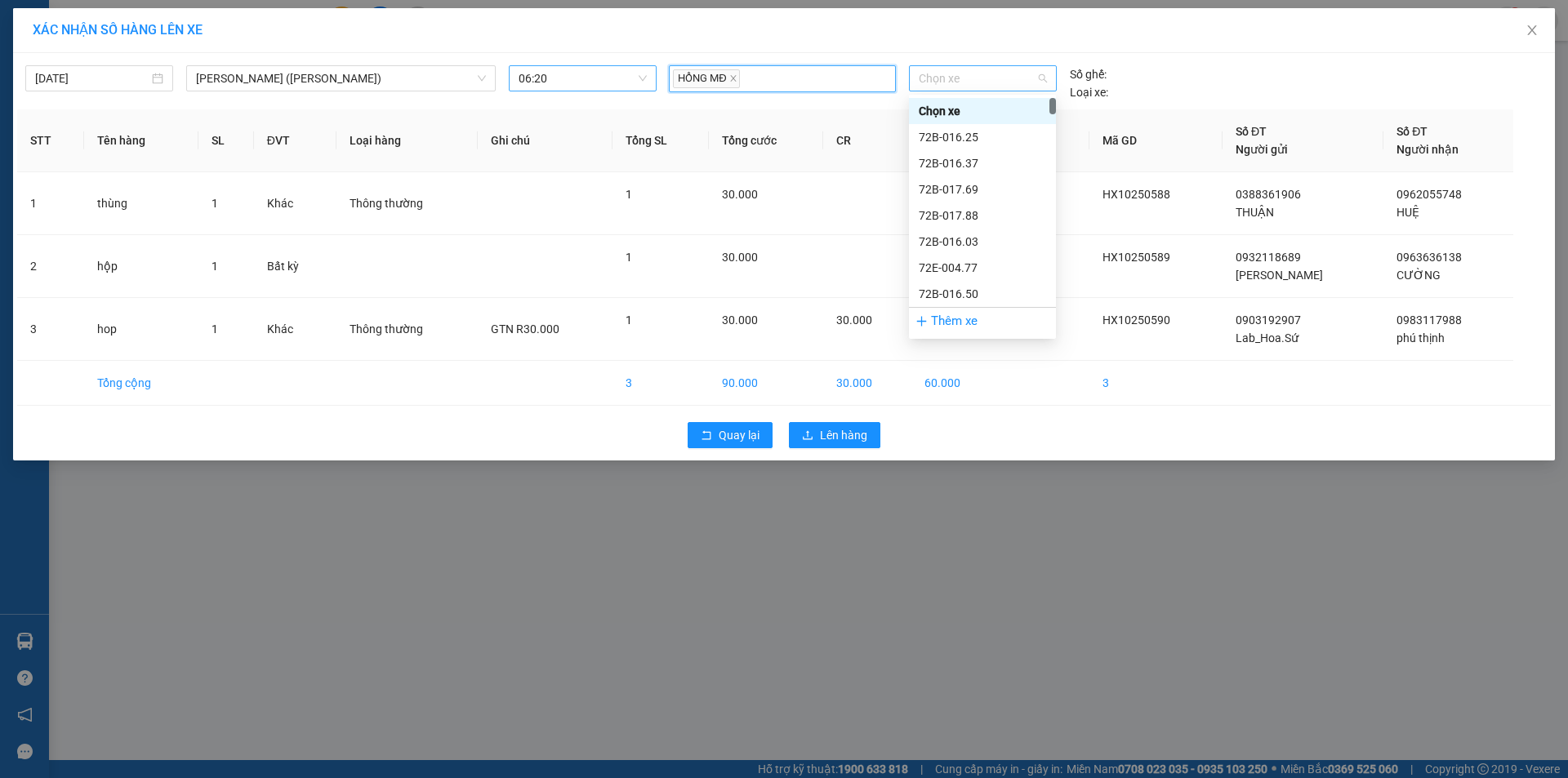
click at [952, 81] on span "Chọn xe" at bounding box center [982, 78] width 128 height 24
type input "1938"
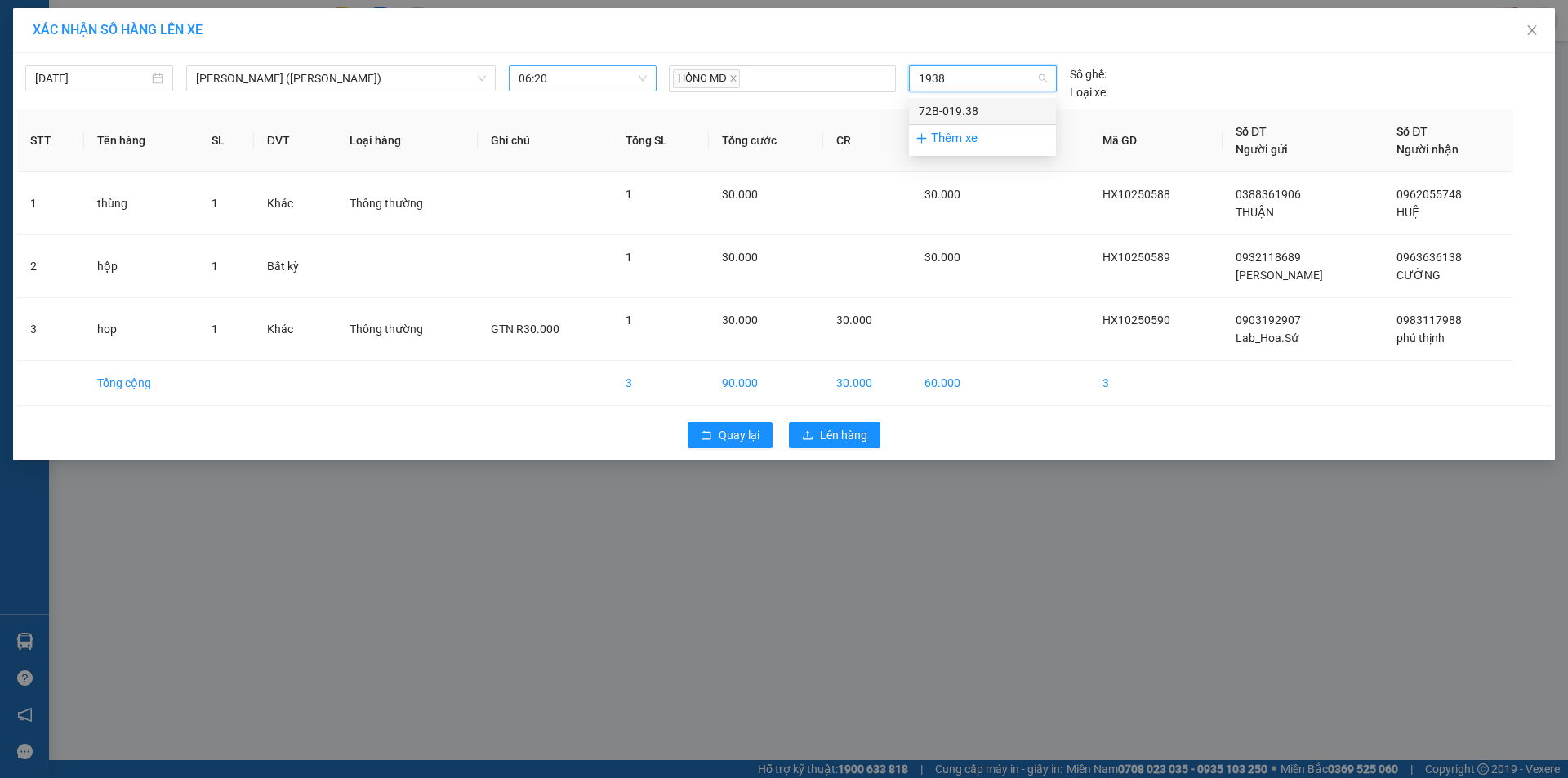
click at [985, 107] on div "72B-019.38" at bounding box center [982, 111] width 128 height 18
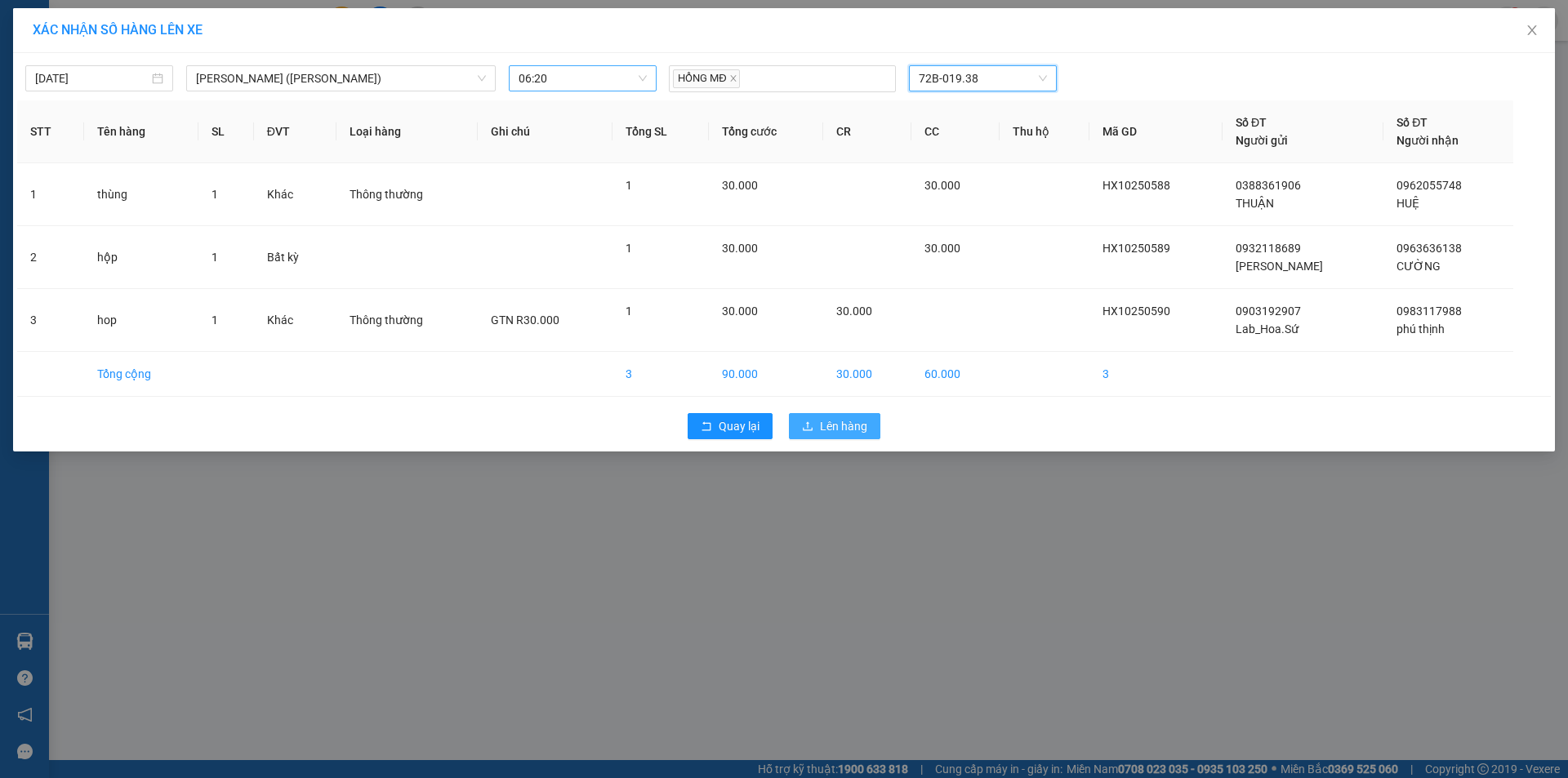
drag, startPoint x: 830, startPoint y: 429, endPoint x: 877, endPoint y: 407, distance: 51.9
click at [831, 428] on span "Lên hàng" at bounding box center [843, 426] width 48 height 18
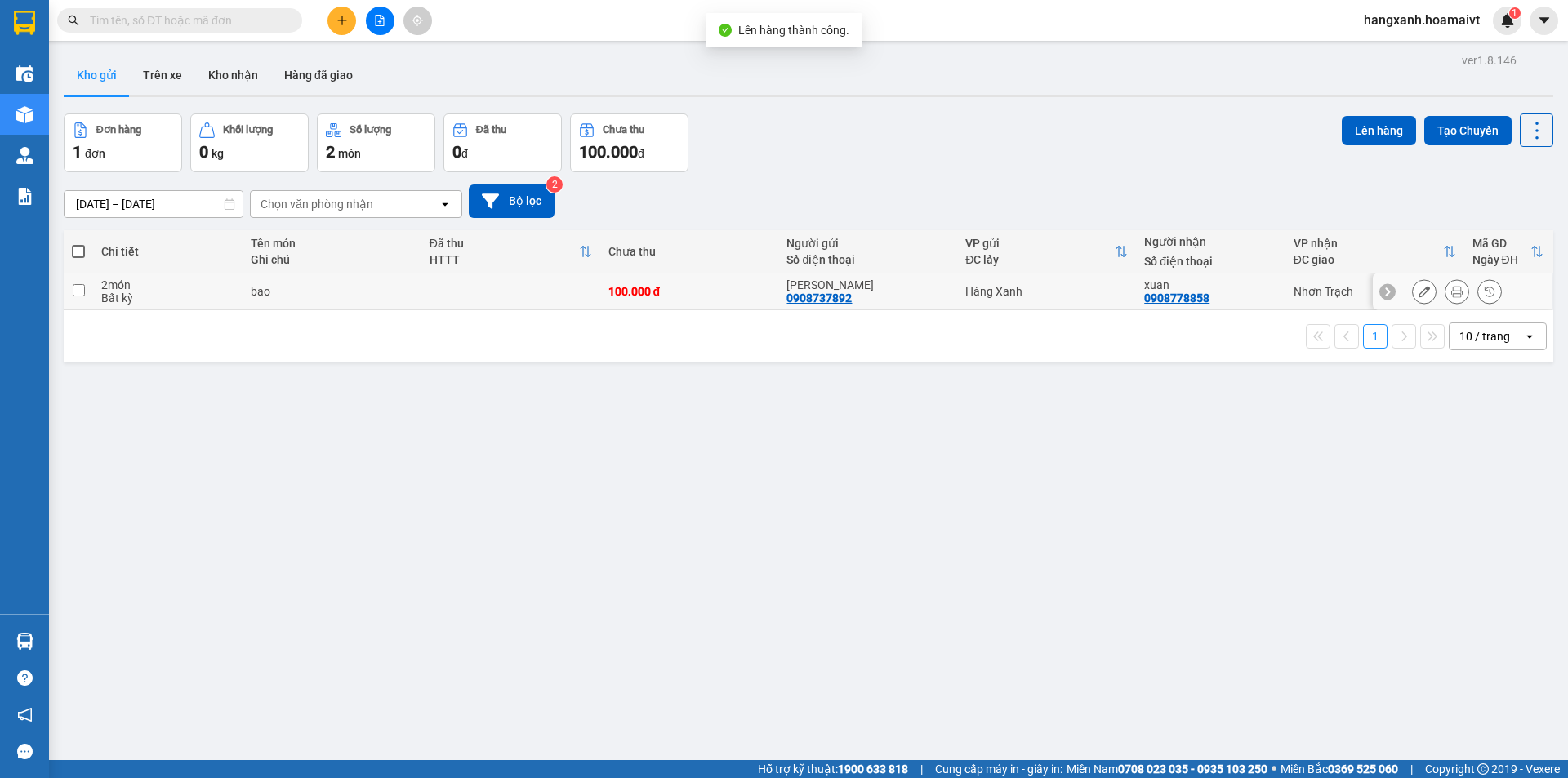
click at [1286, 293] on td "Nhơn Trạch" at bounding box center [1375, 292] width 179 height 36
checkbox input "true"
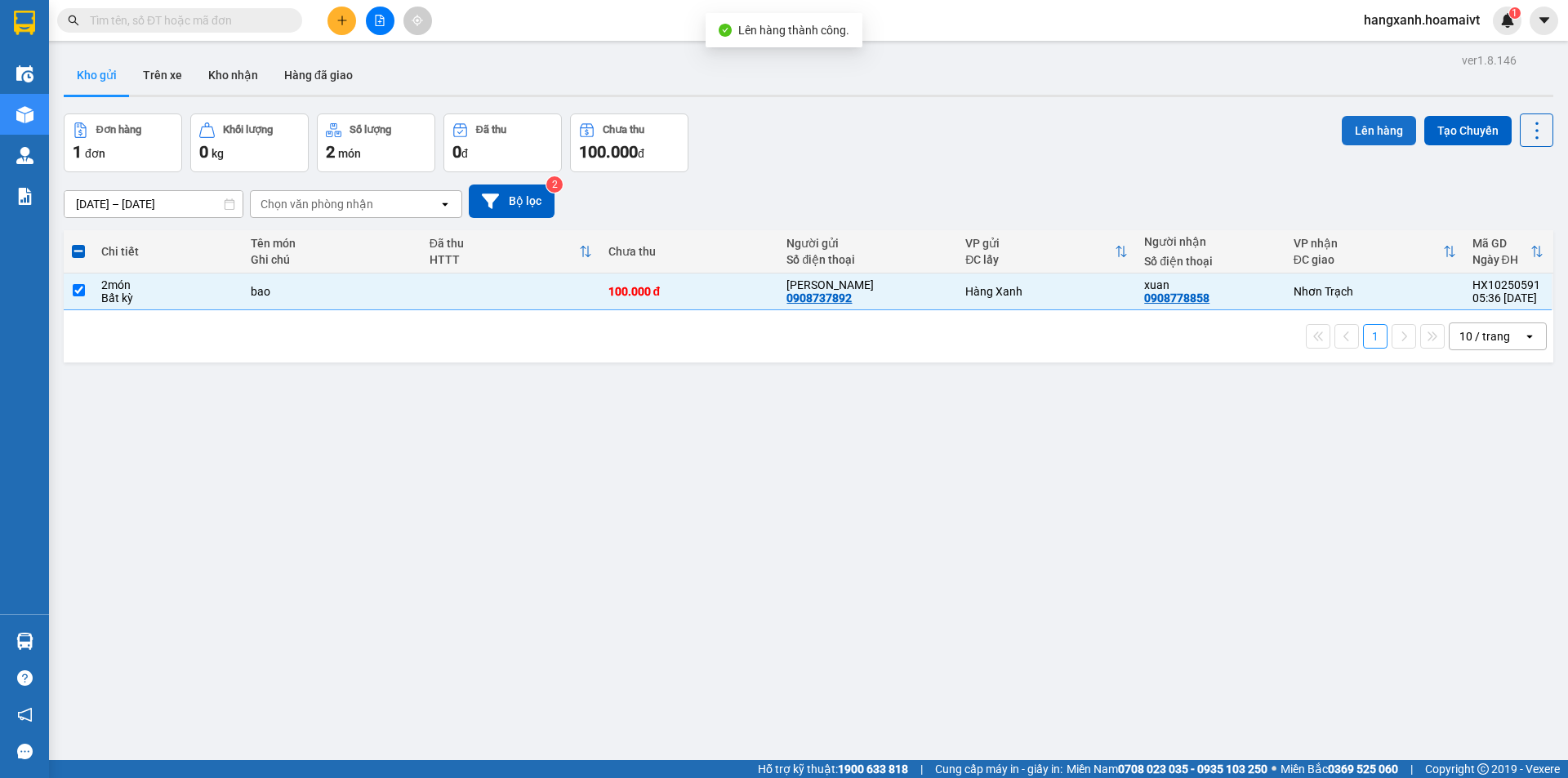
click at [1347, 133] on button "Lên hàng" at bounding box center [1379, 130] width 75 height 30
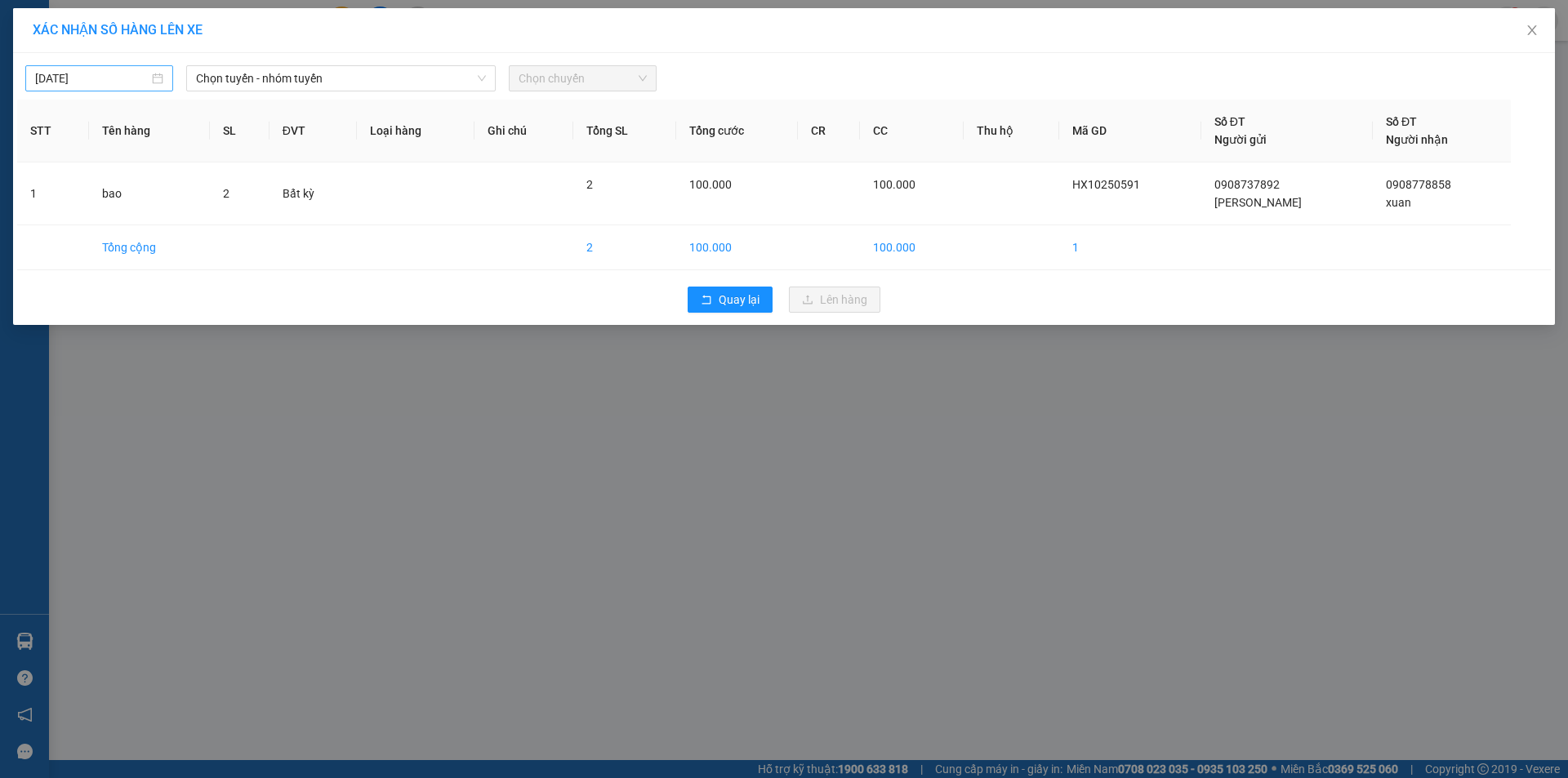
click at [84, 76] on input "[DATE]" at bounding box center [92, 78] width 114 height 18
click at [111, 217] on div "14" at bounding box center [108, 222] width 20 height 20
type input "[DATE]"
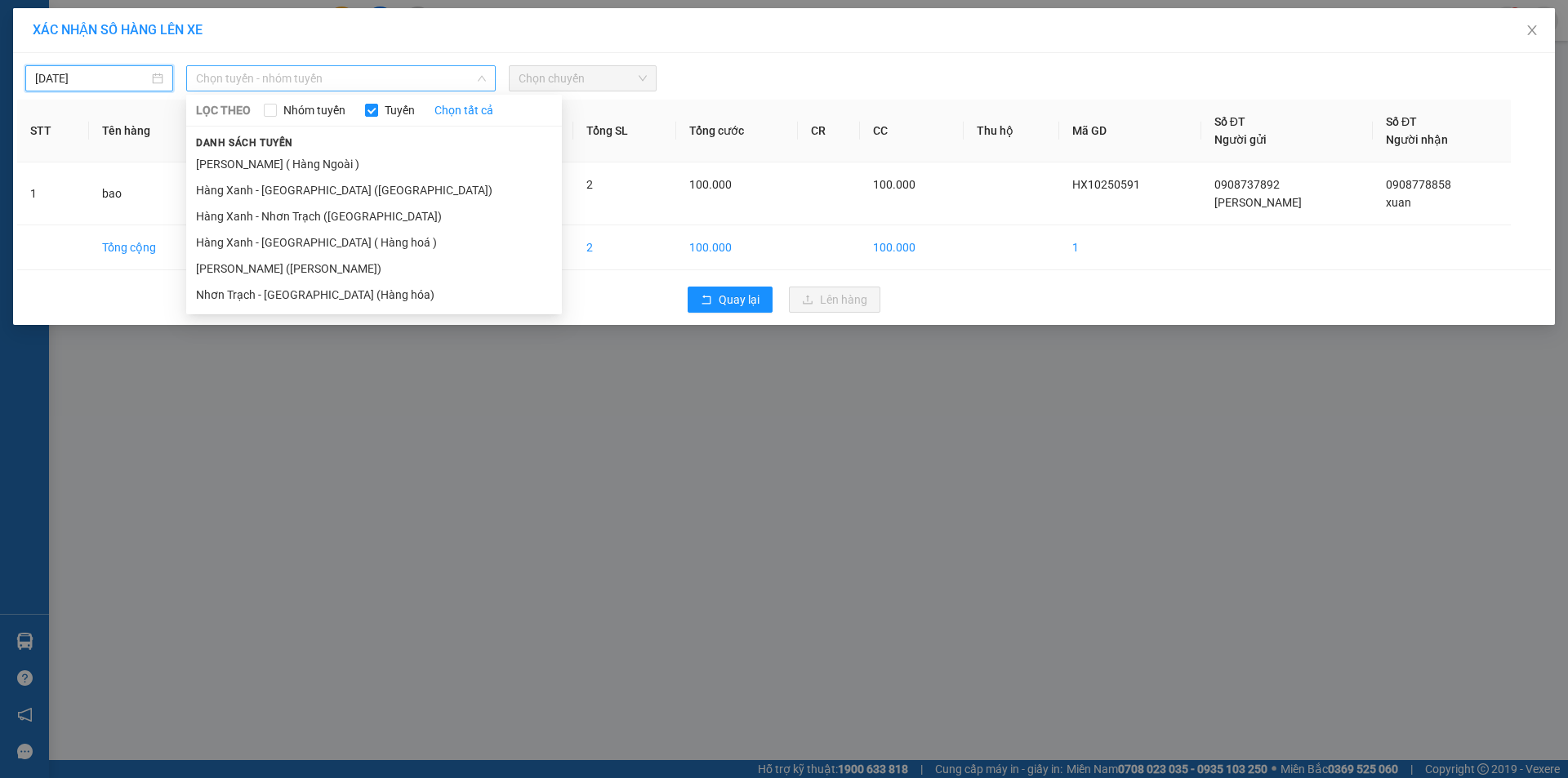
click at [315, 77] on span "Chọn tuyến - nhóm tuyến" at bounding box center [340, 78] width 290 height 24
click at [319, 209] on li "Hàng Xanh - Nhơn Trạch ([GEOGRAPHIC_DATA])" at bounding box center [374, 216] width 375 height 26
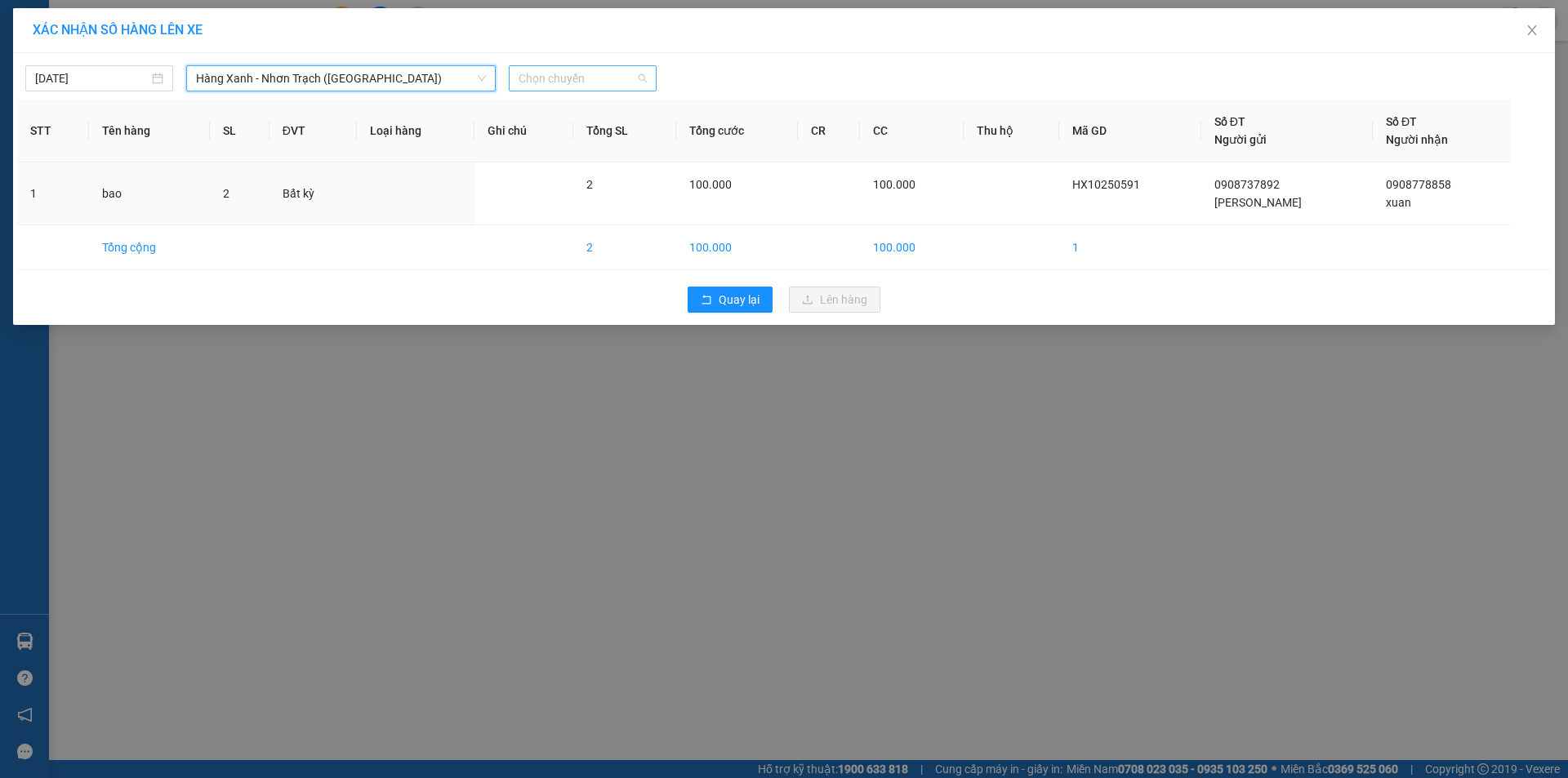
click at [597, 83] on span "Chọn chuyến" at bounding box center [583, 78] width 129 height 24
type input "0620"
click at [633, 140] on div "Thêm chuyến " 06:20 "" at bounding box center [595, 138] width 174 height 28
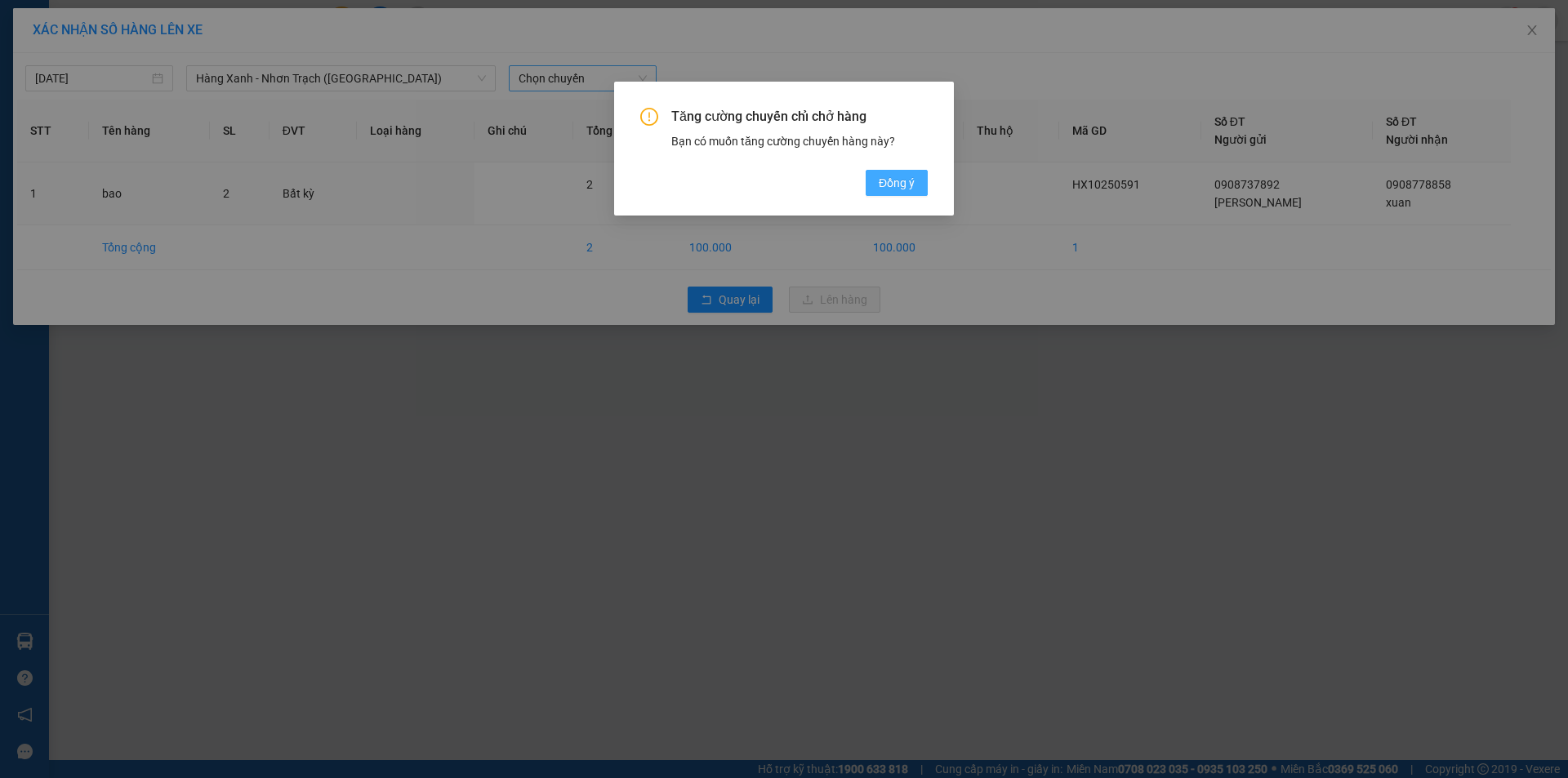
click at [897, 181] on span "Đồng ý" at bounding box center [896, 183] width 36 height 18
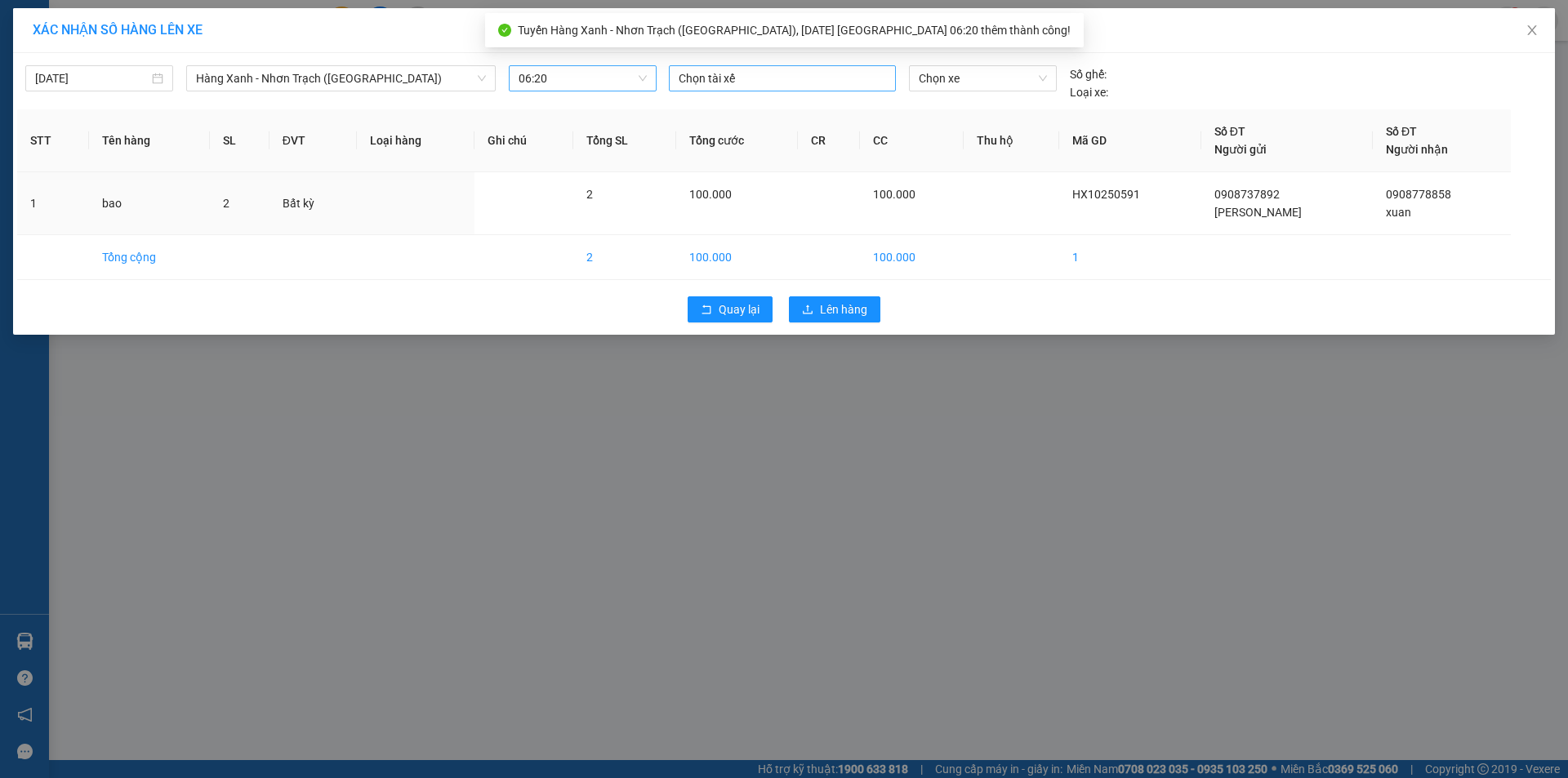
click at [696, 72] on div at bounding box center [782, 78] width 219 height 20
type input "hong"
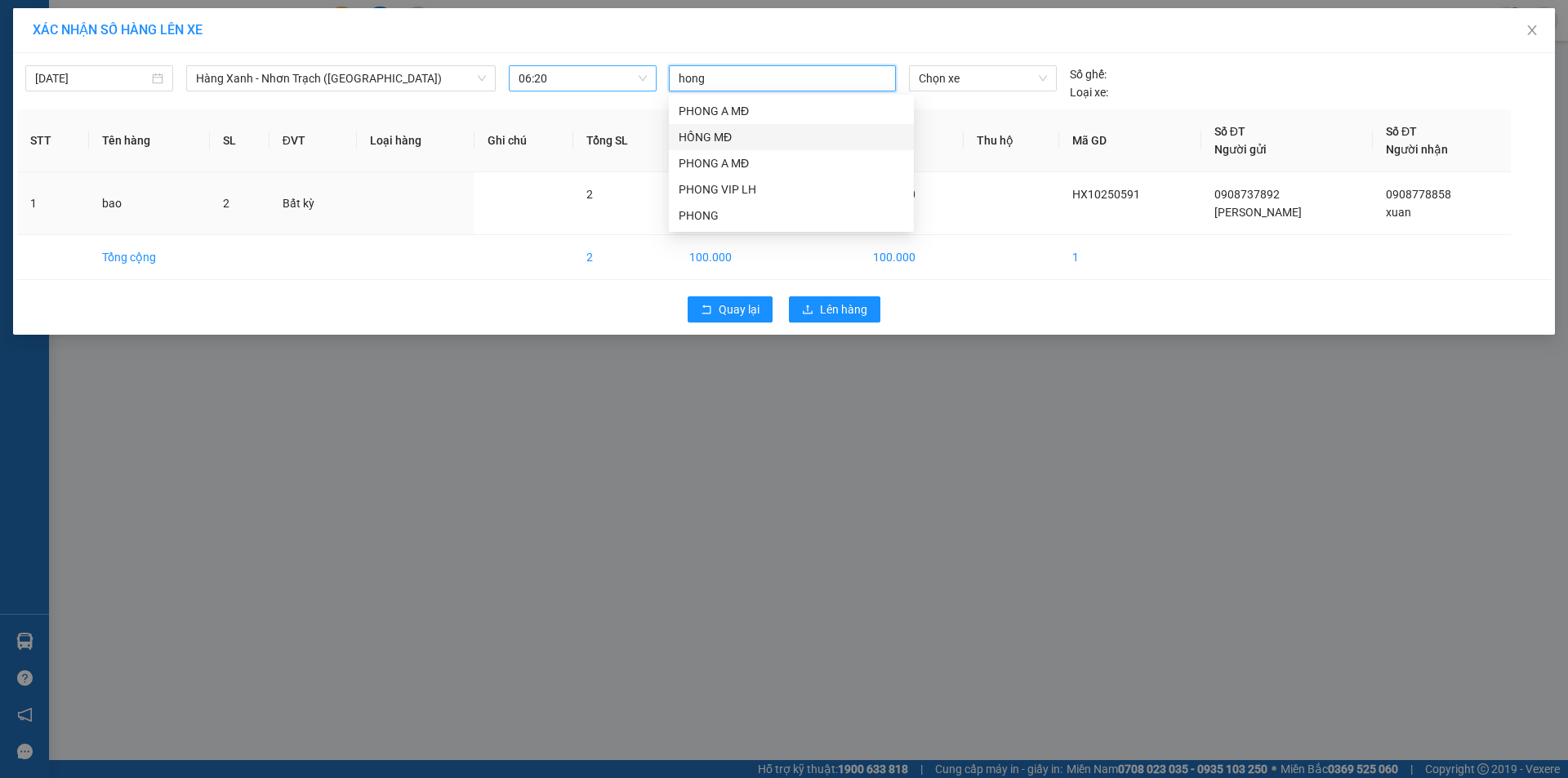
click at [714, 132] on div "HỒNG MĐ" at bounding box center [791, 137] width 225 height 18
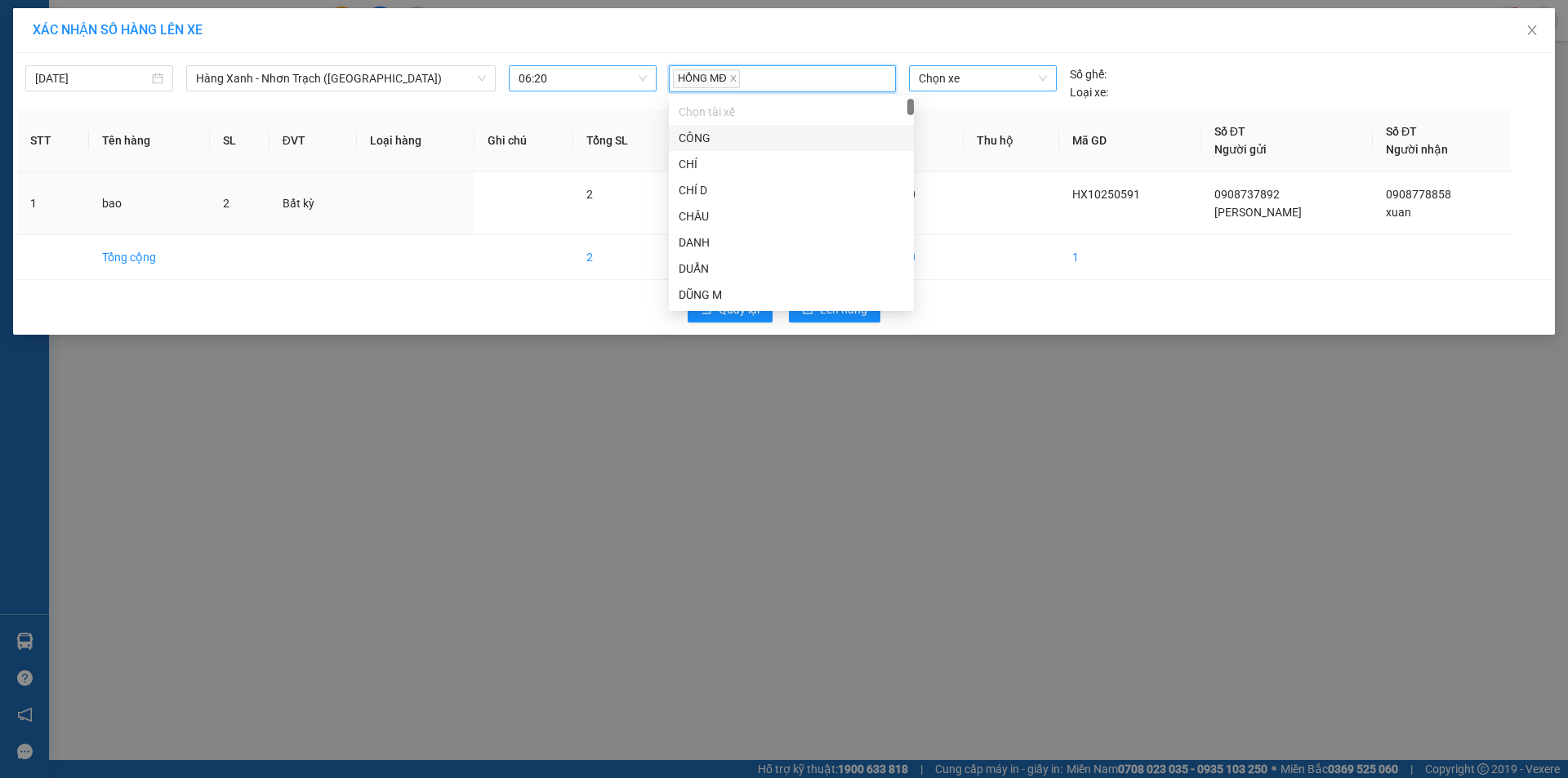
click at [965, 75] on span "Chọn xe" at bounding box center [982, 78] width 128 height 24
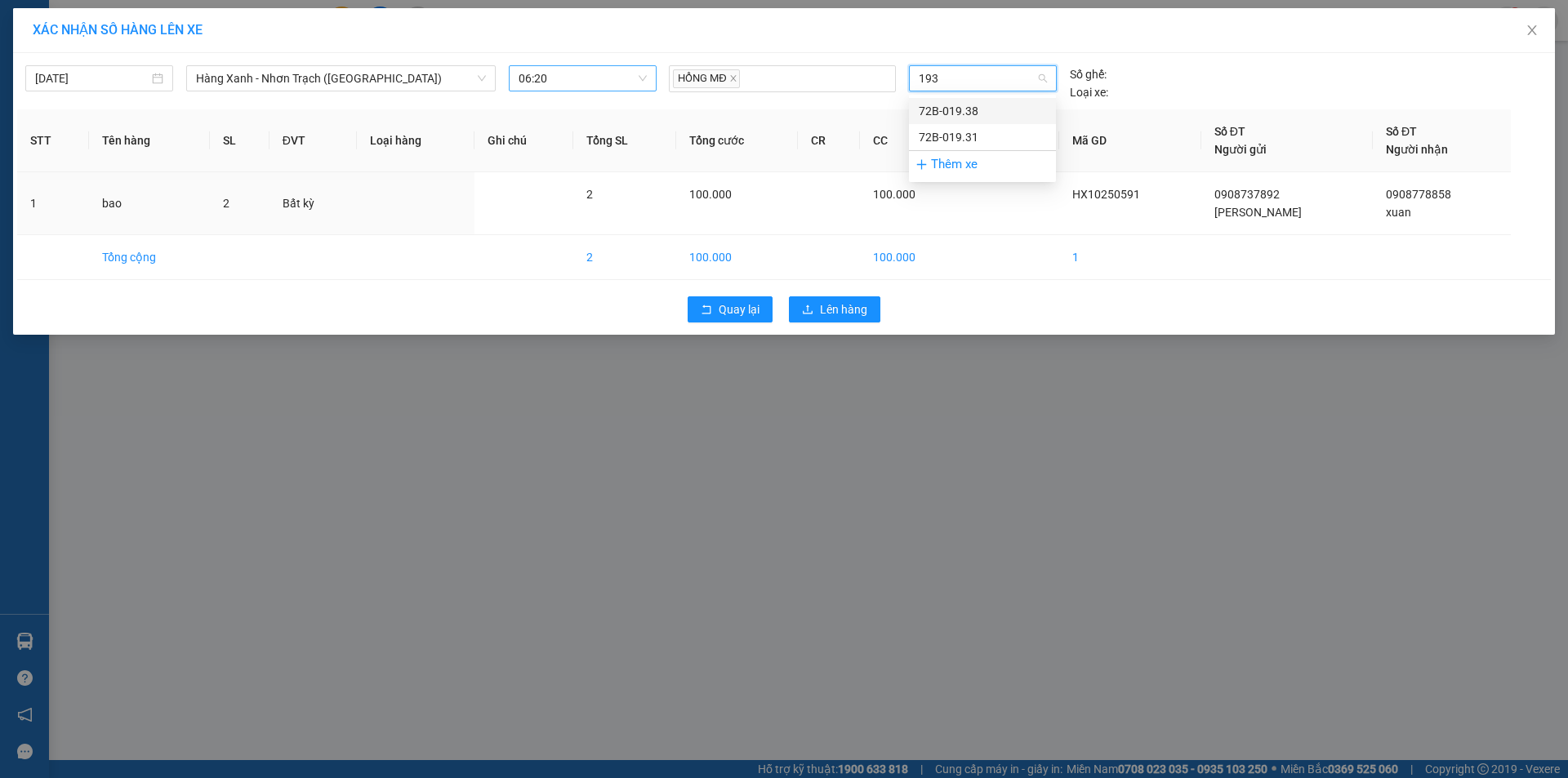
type input "1938"
click at [986, 102] on div "72B-019.38" at bounding box center [982, 111] width 128 height 18
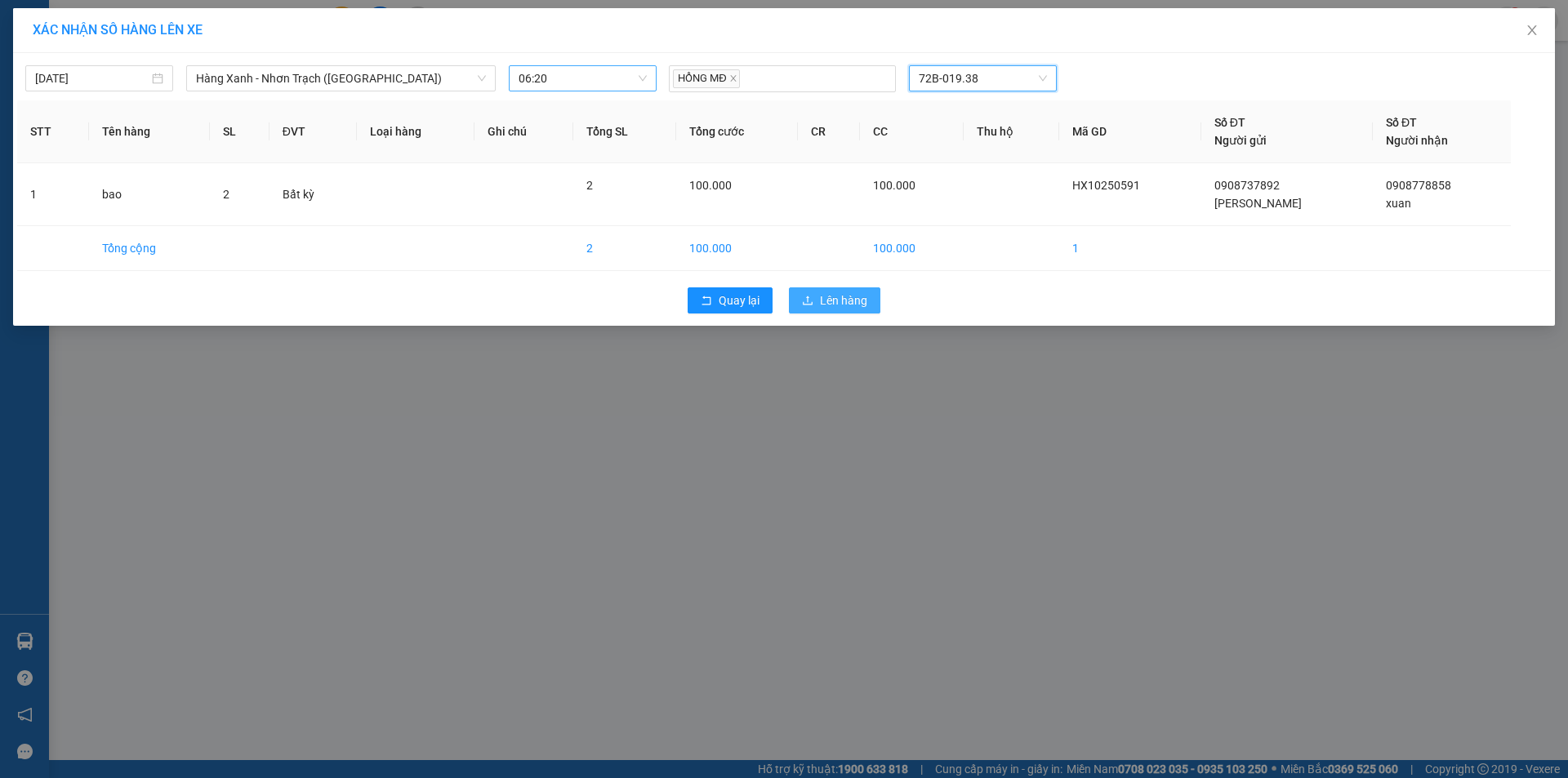
click at [827, 304] on span "Lên hàng" at bounding box center [843, 300] width 48 height 18
